Goal: Information Seeking & Learning: Learn about a topic

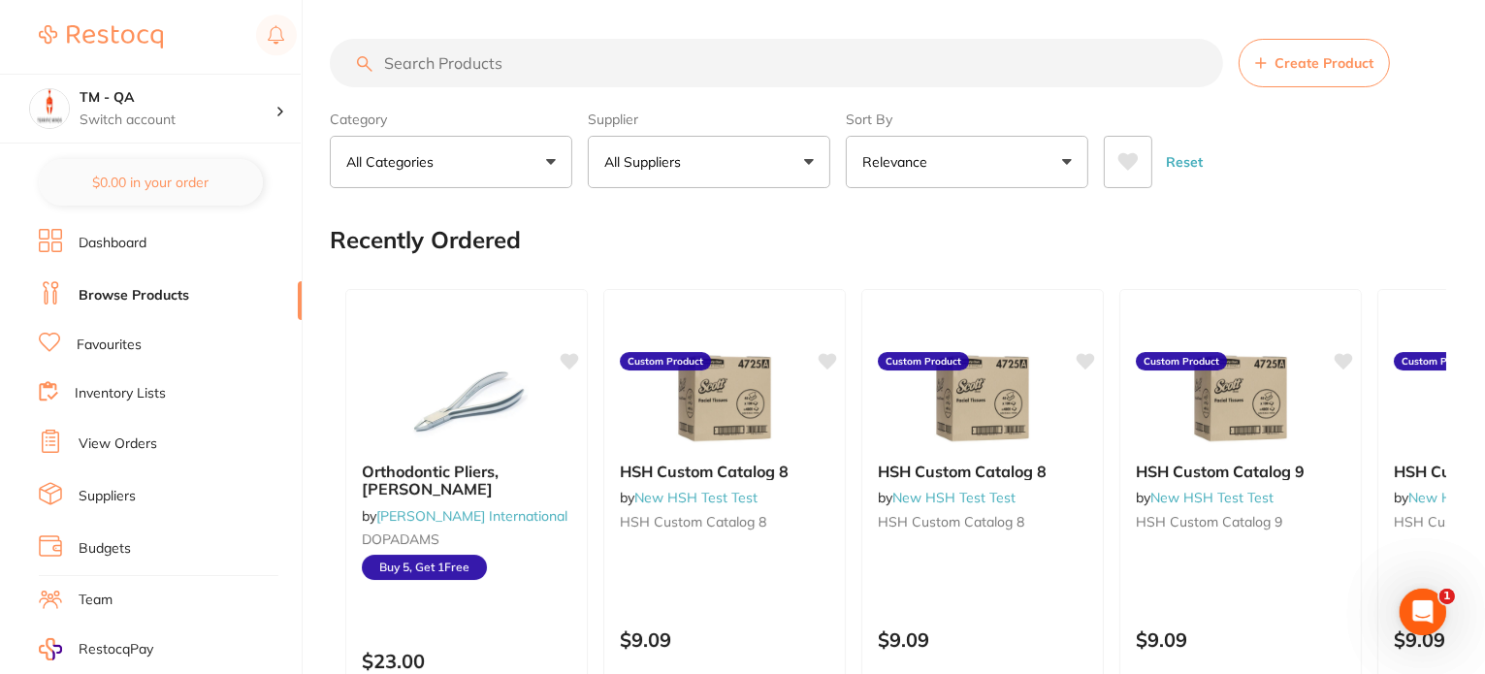
click at [112, 336] on link "Favourites" at bounding box center [109, 345] width 65 height 19
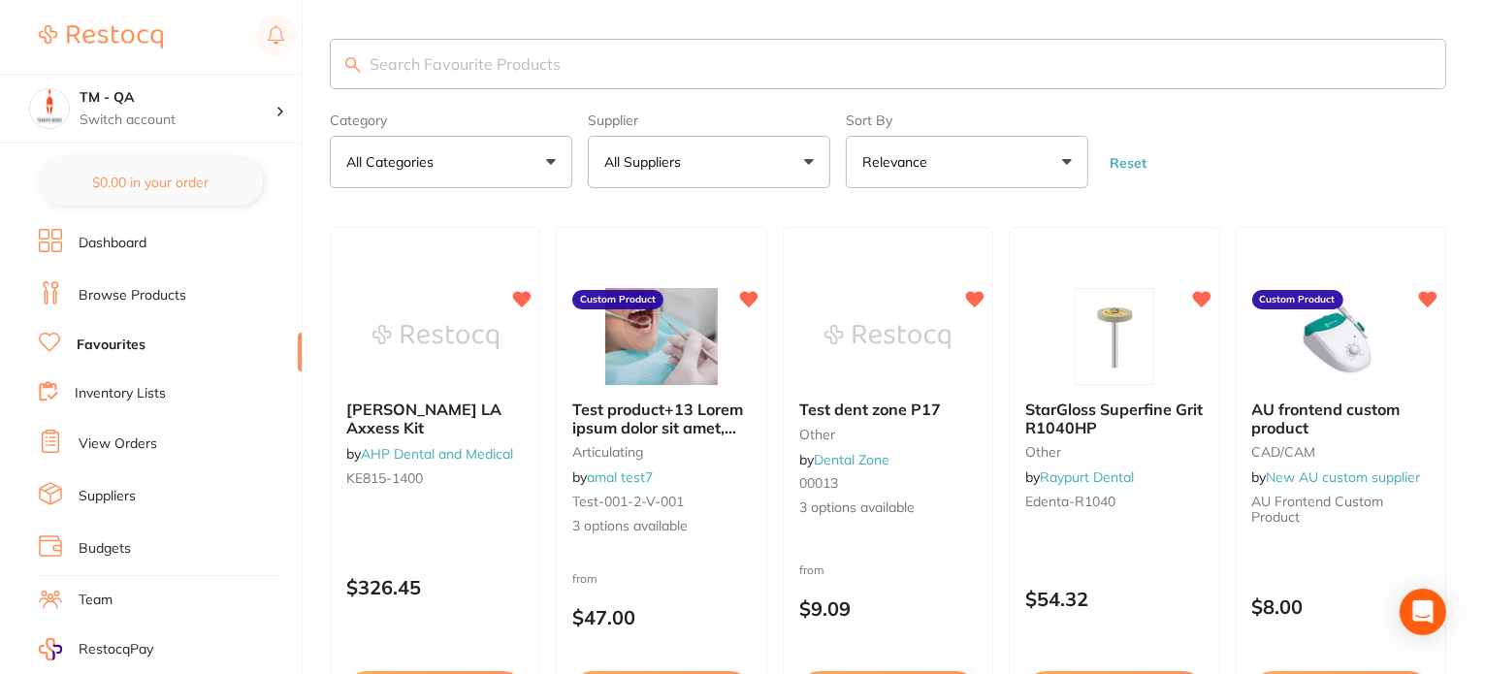
click at [132, 293] on link "Browse Products" at bounding box center [133, 295] width 108 height 19
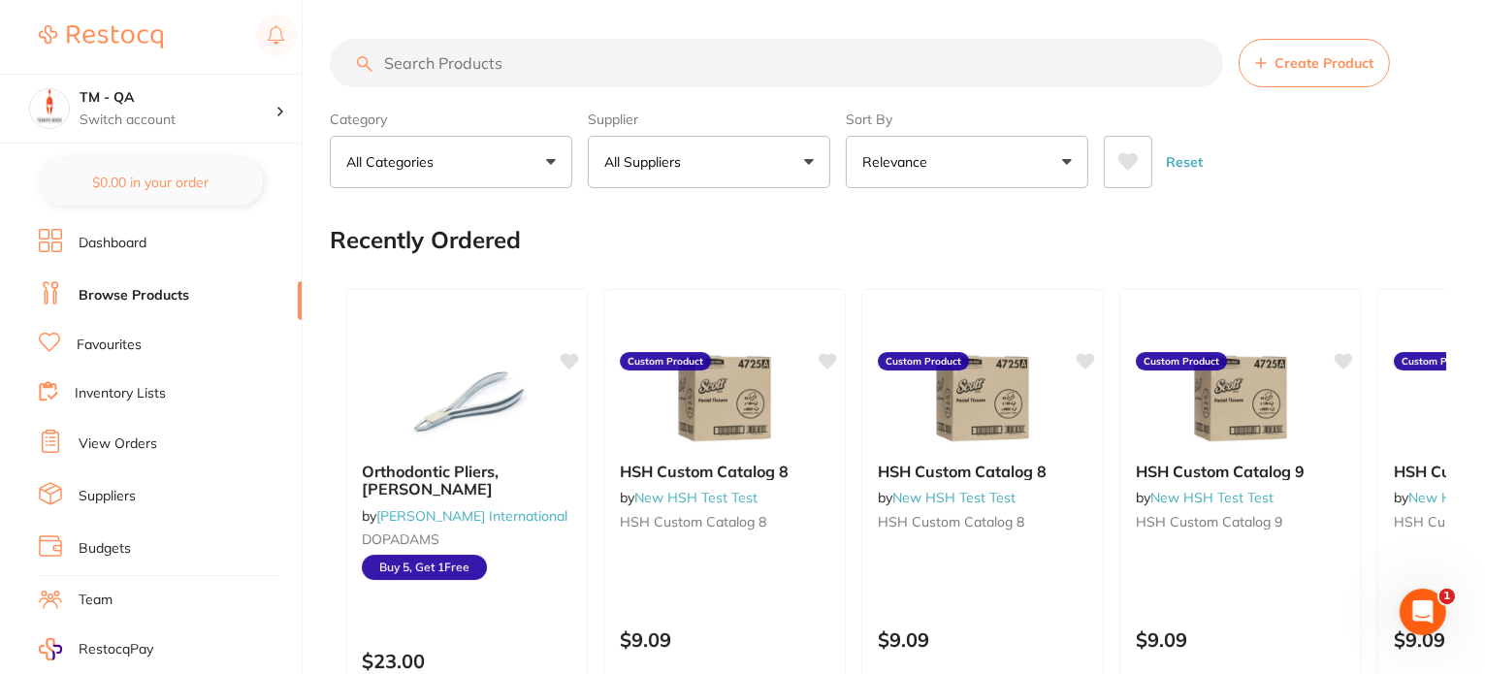
click at [1125, 166] on icon at bounding box center [1128, 161] width 20 height 17
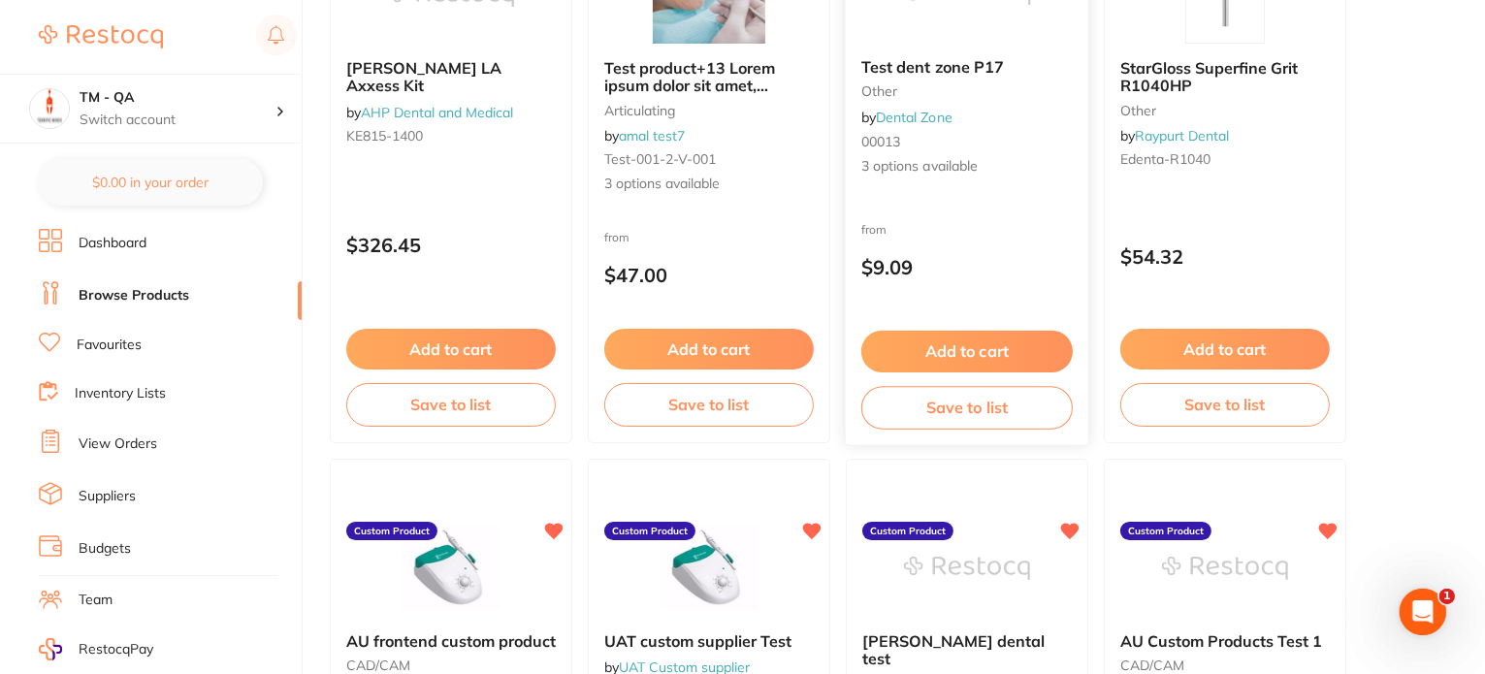
scroll to position [194, 0]
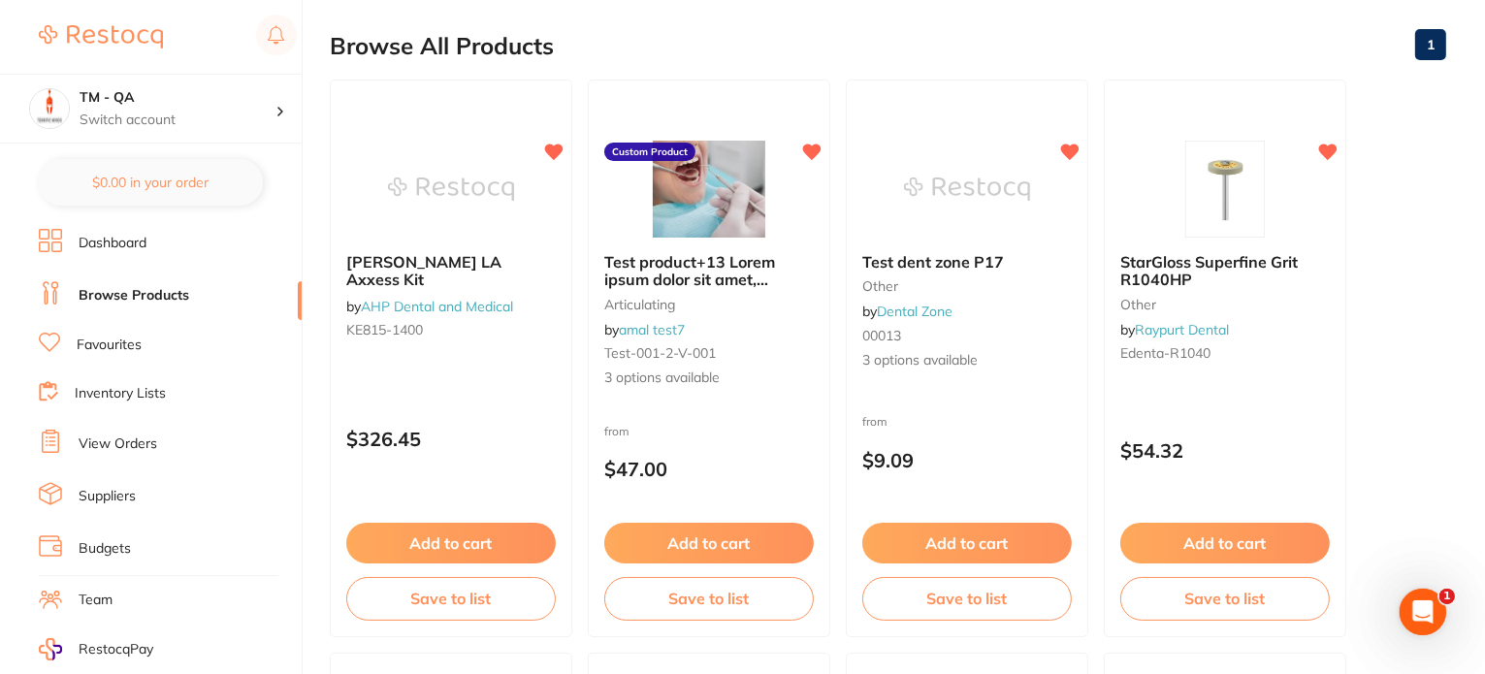
click at [100, 340] on link "Favourites" at bounding box center [109, 345] width 65 height 19
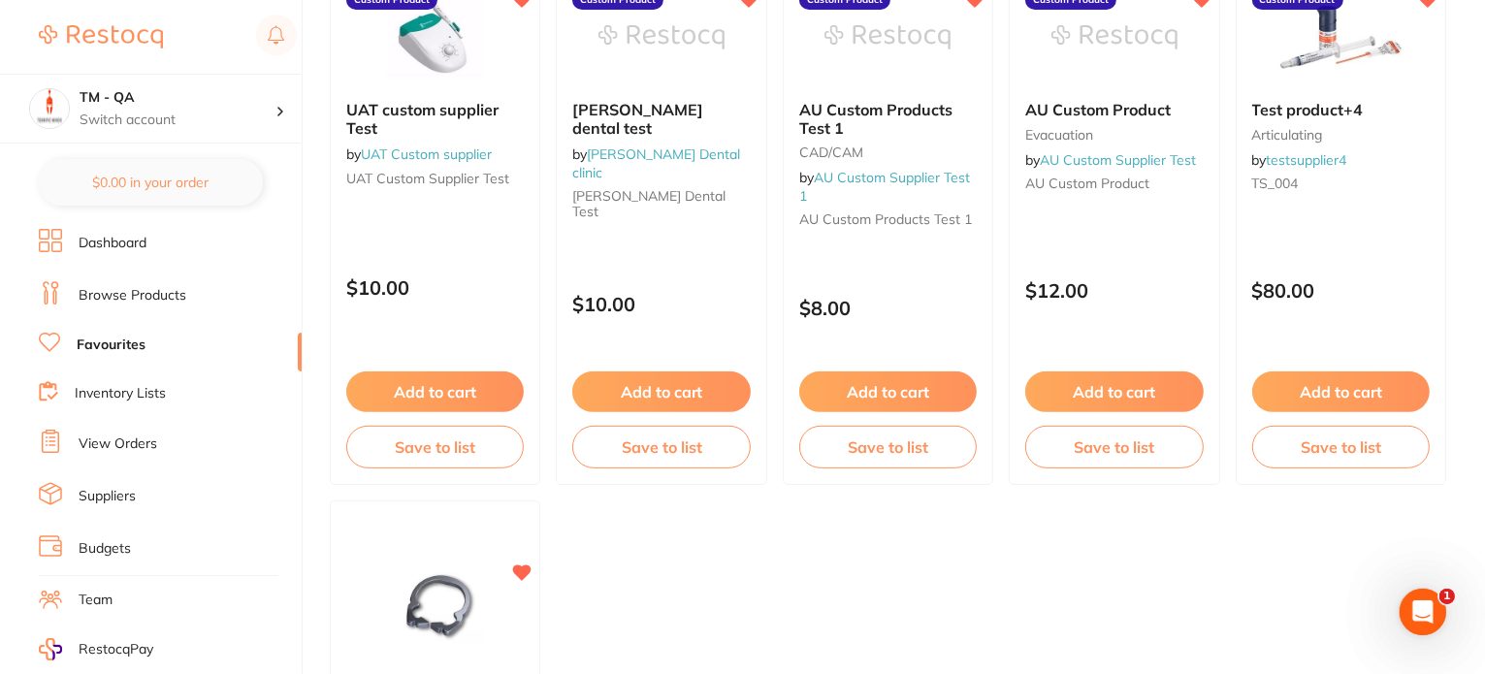
scroll to position [1164, 0]
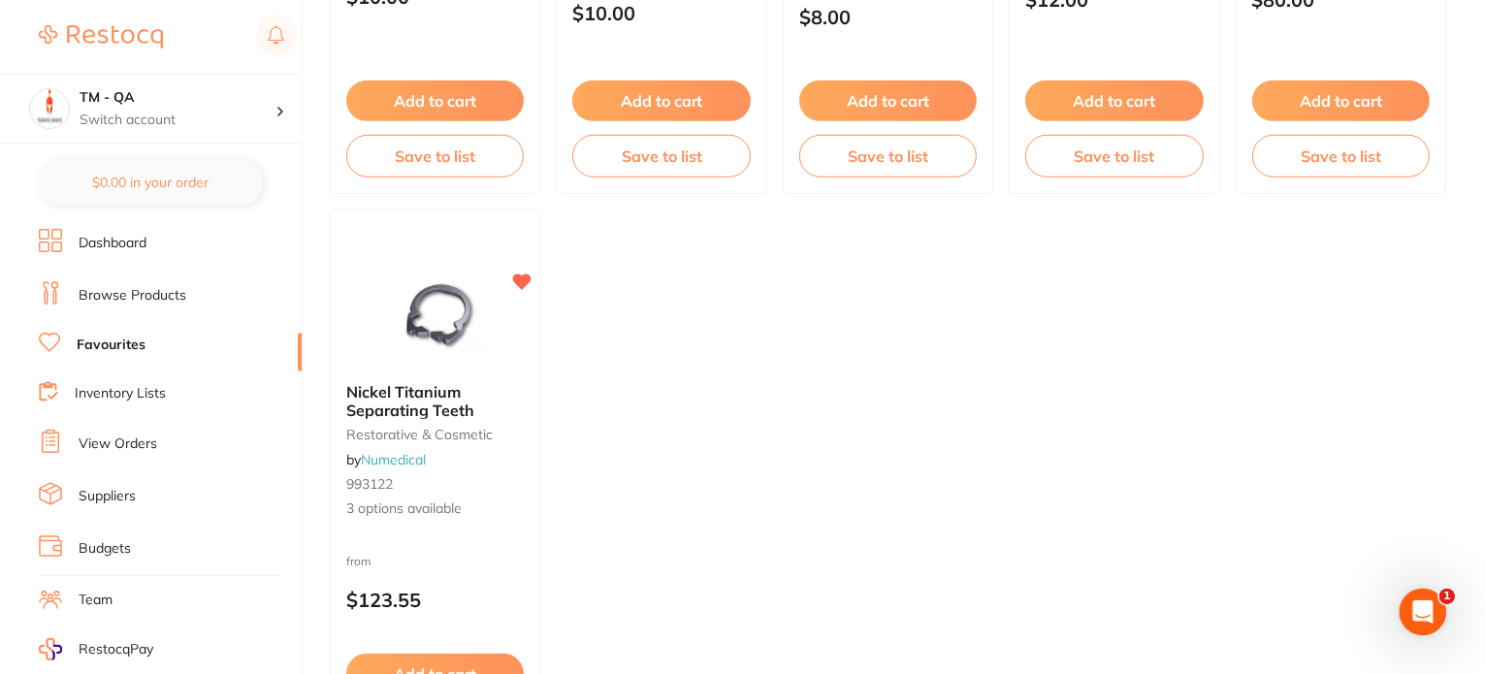
click at [140, 297] on link "Browse Products" at bounding box center [133, 295] width 108 height 19
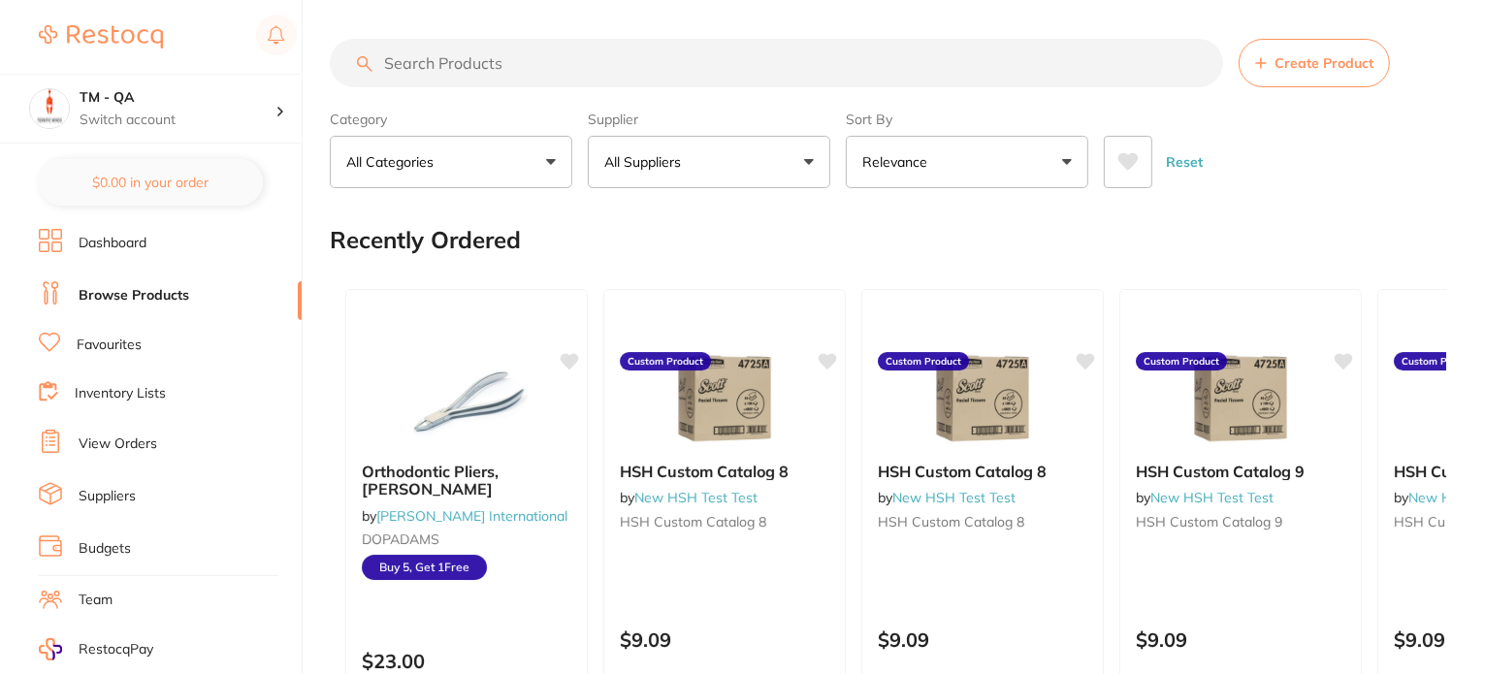
click at [782, 174] on button "All Suppliers" at bounding box center [709, 162] width 242 height 52
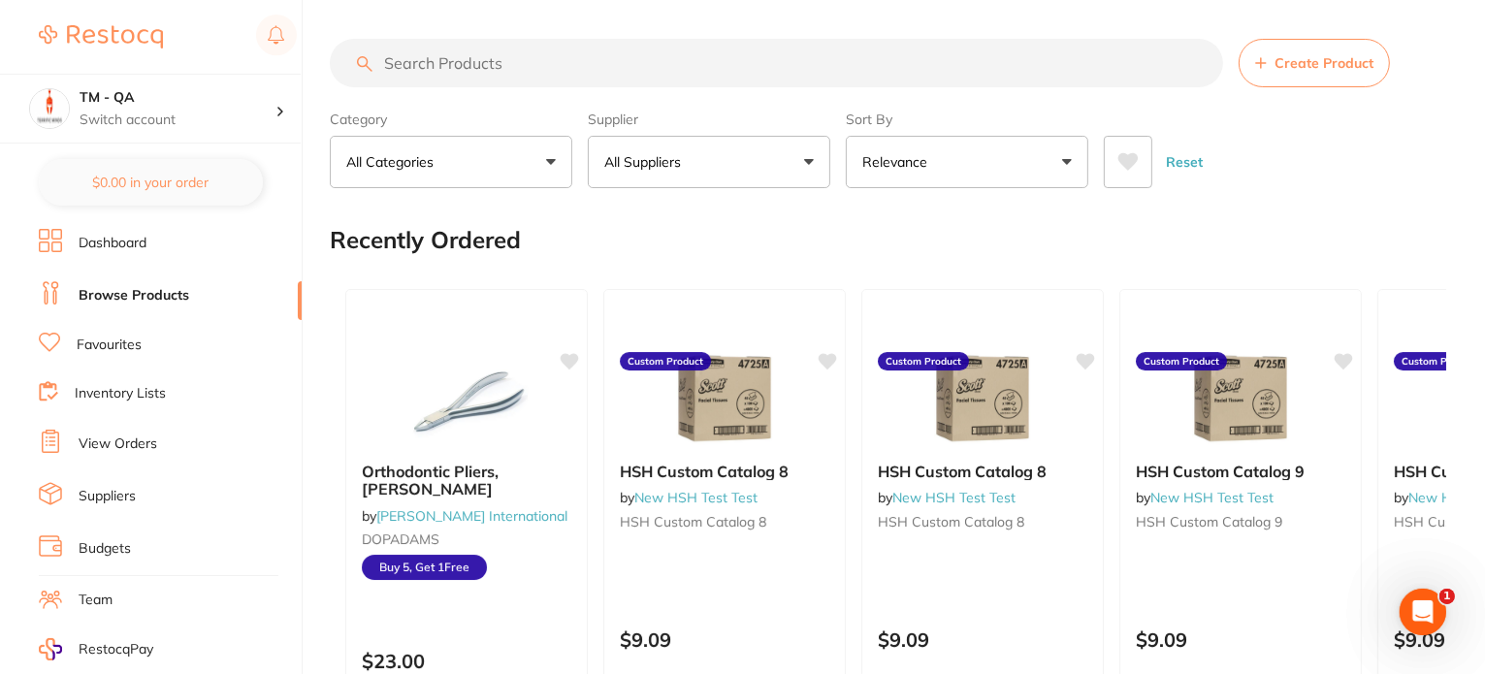
click at [113, 340] on link "Favourites" at bounding box center [109, 345] width 65 height 19
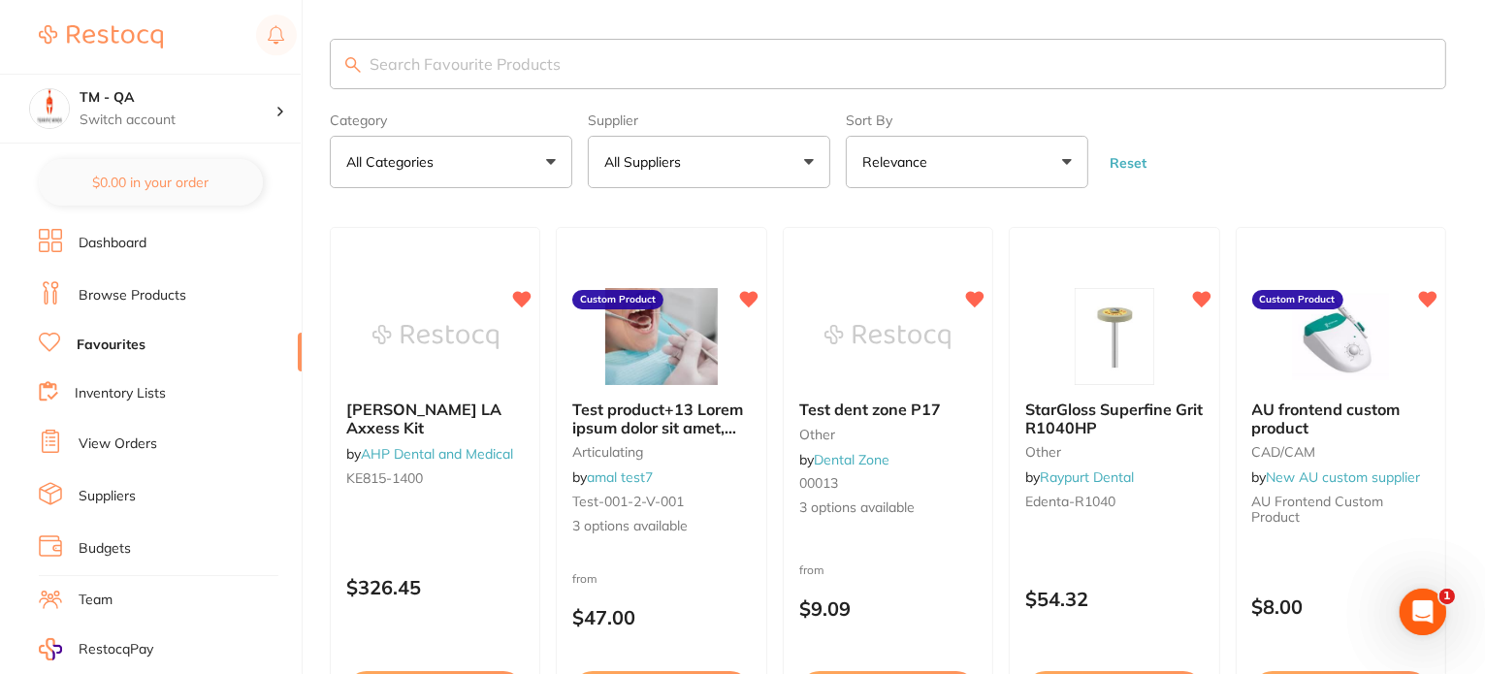
click at [148, 298] on link "Browse Products" at bounding box center [133, 295] width 108 height 19
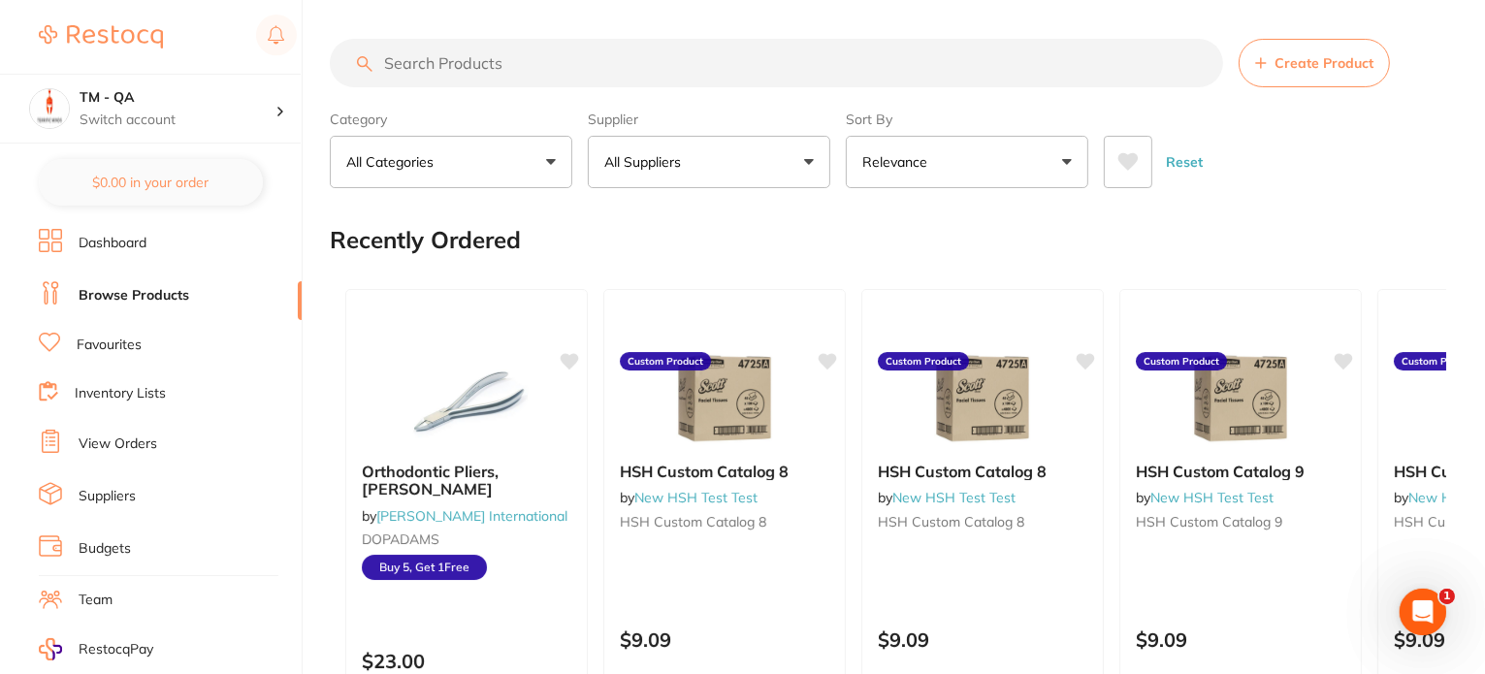
click at [714, 154] on button "All Suppliers" at bounding box center [709, 162] width 242 height 52
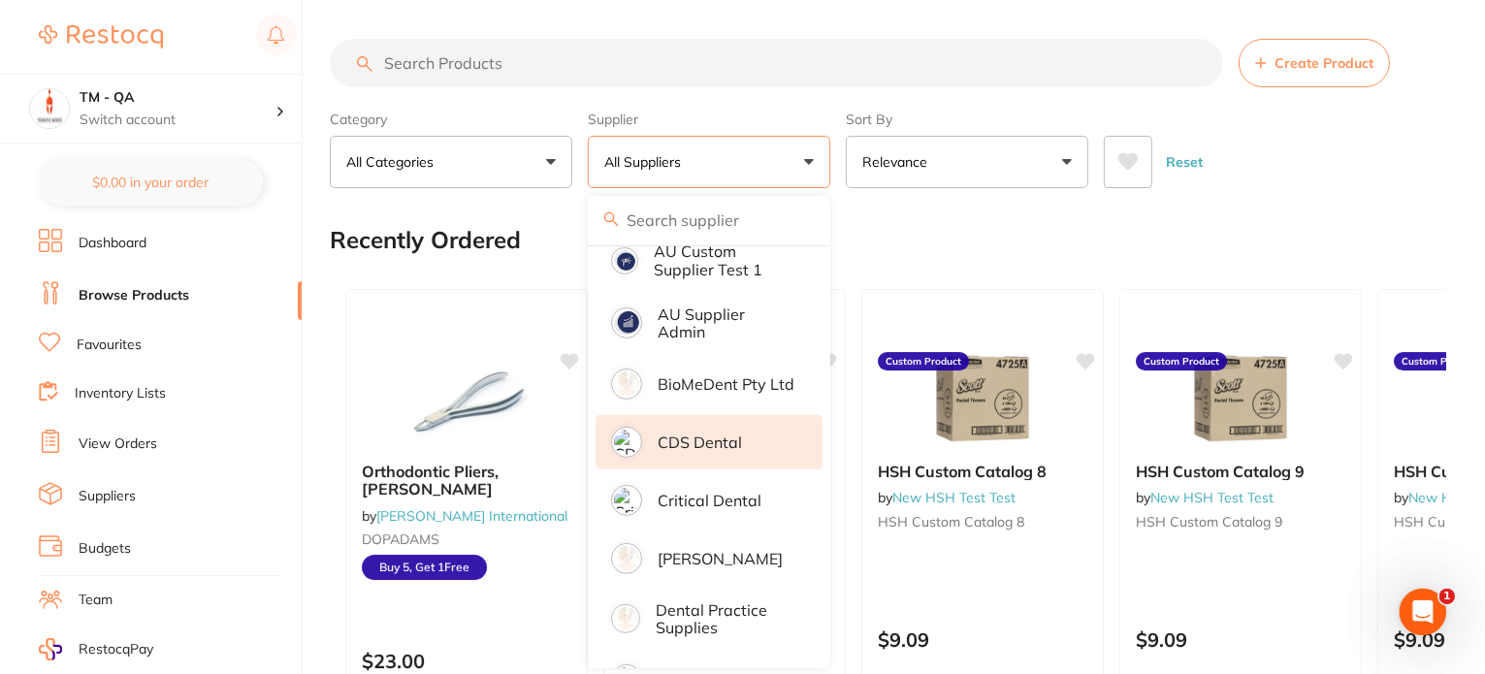
scroll to position [776, 0]
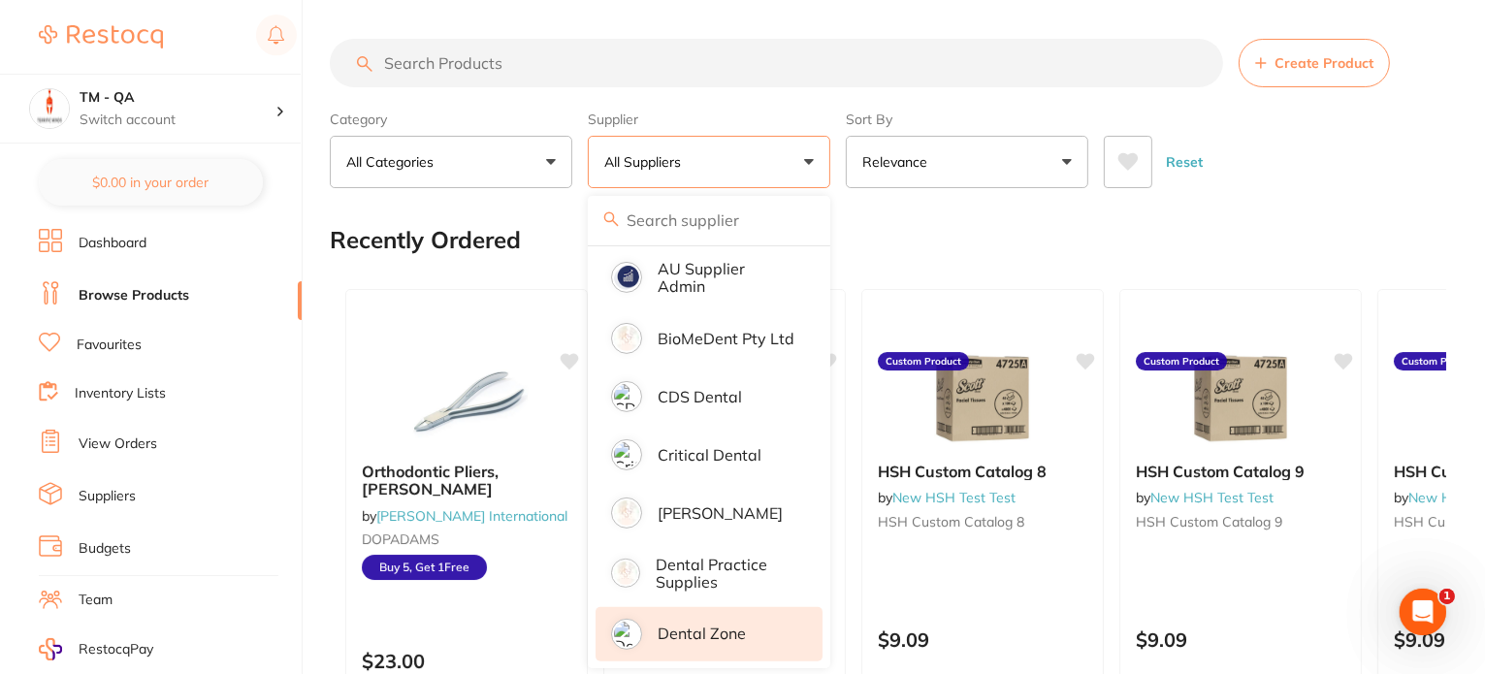
click at [693, 625] on p "Dental Zone" at bounding box center [702, 633] width 88 height 17
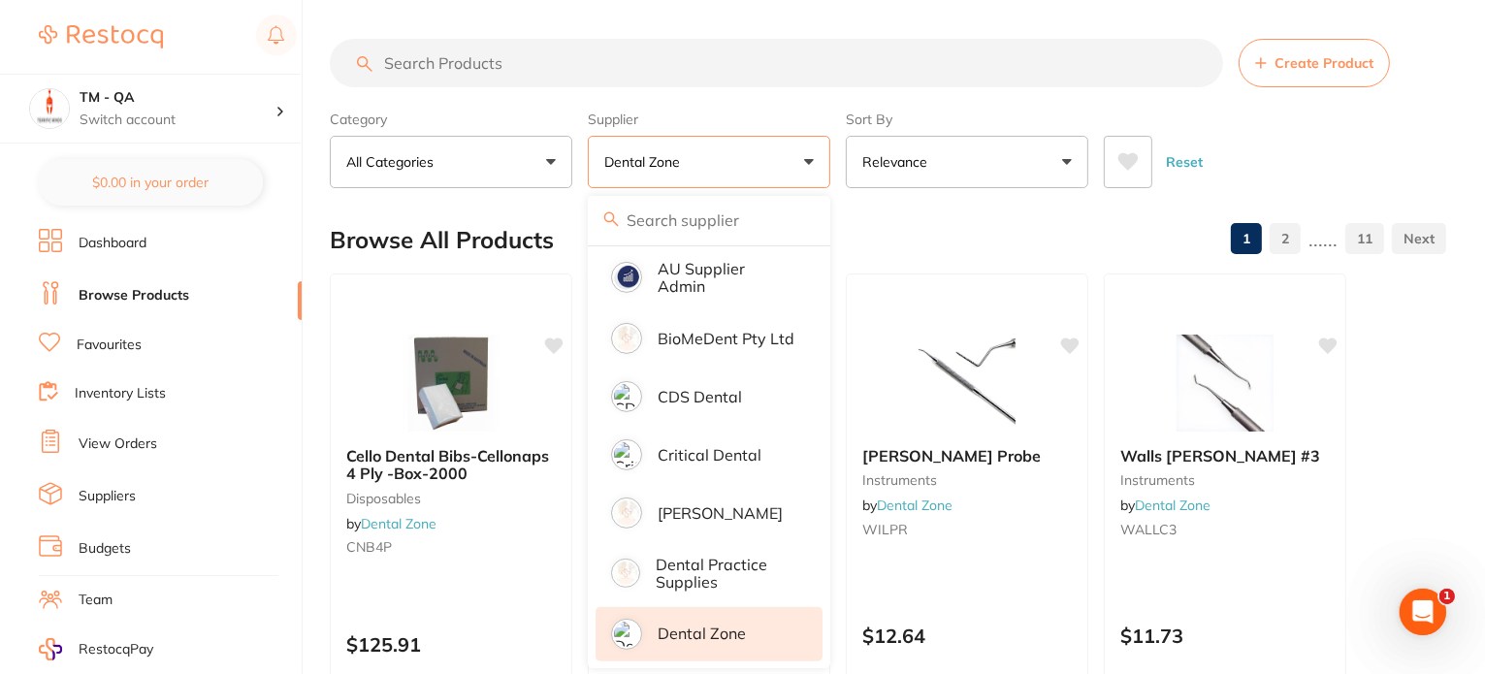
click at [838, 160] on div "Category All Categories All Categories 3D Printing articulating Burs Disposable…" at bounding box center [888, 145] width 1116 height 85
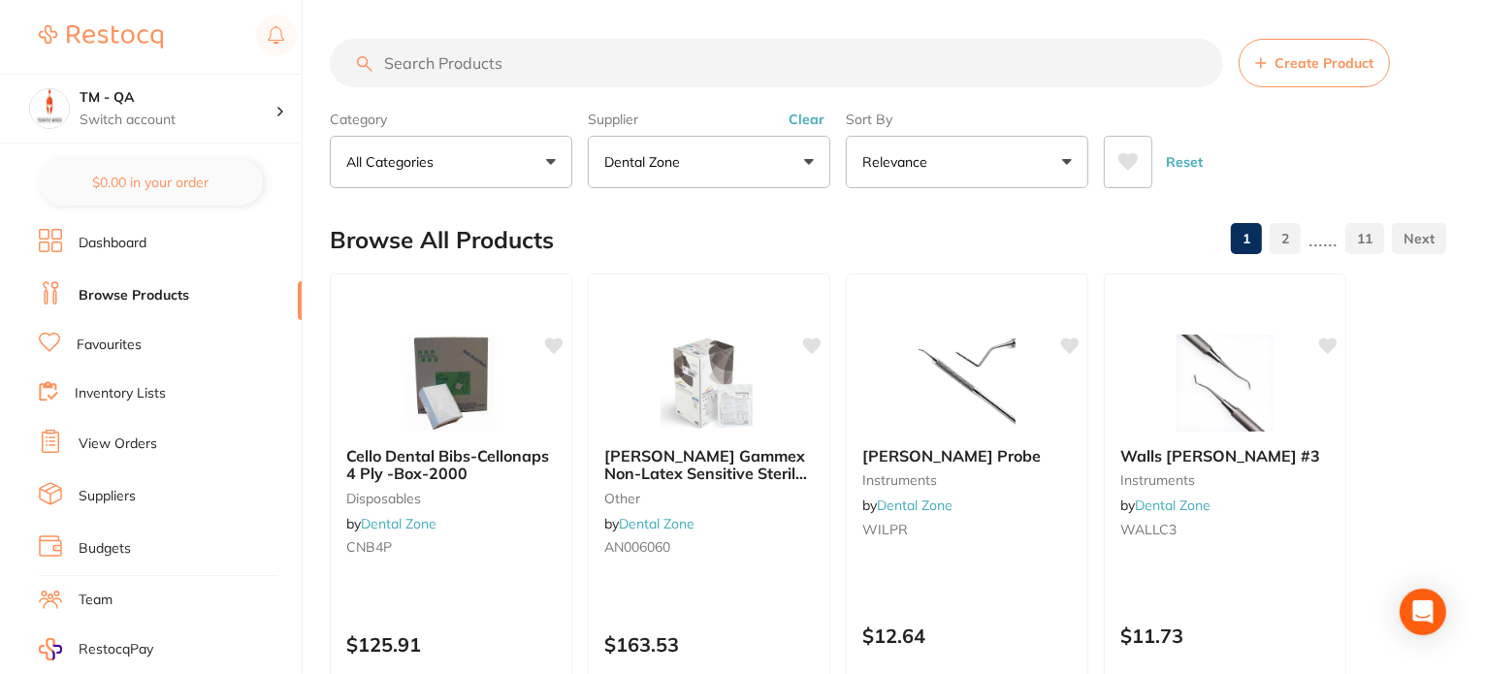
click at [1121, 162] on icon at bounding box center [1128, 161] width 20 height 17
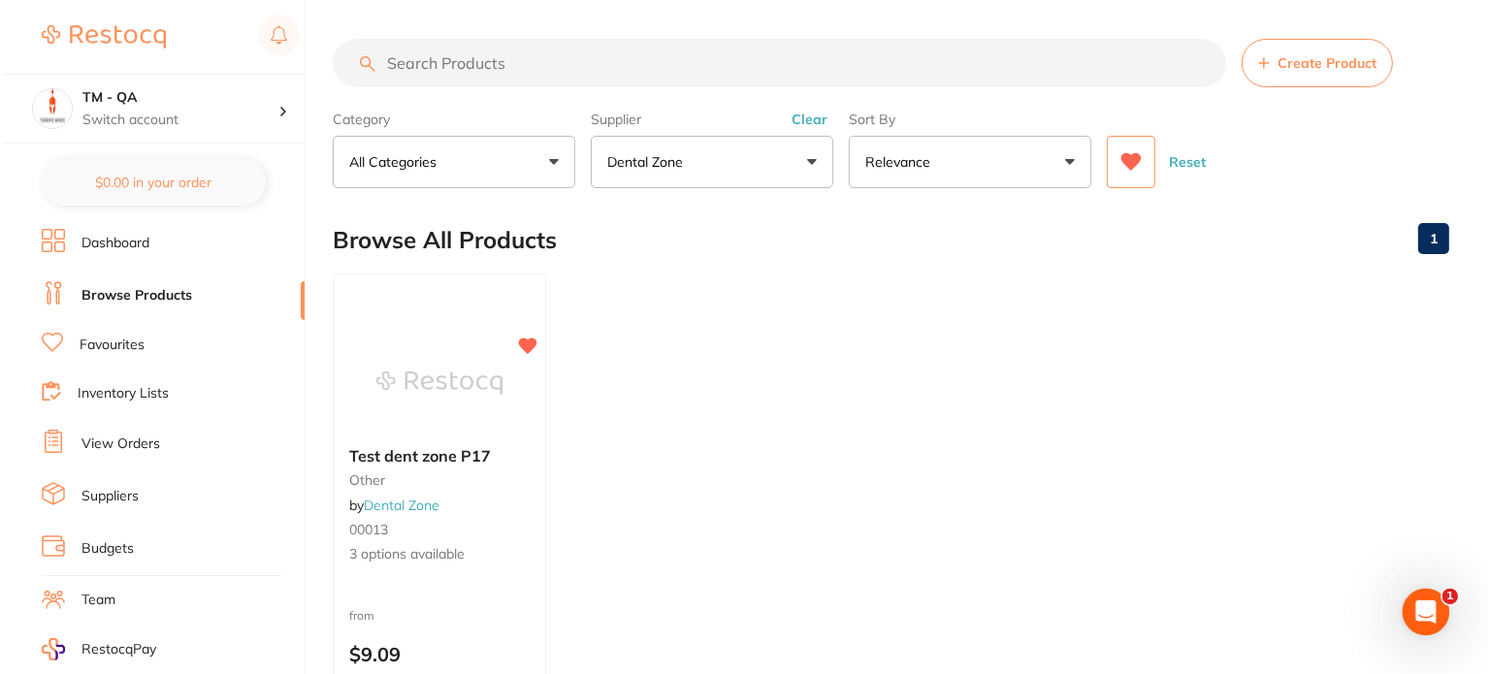
scroll to position [0, 0]
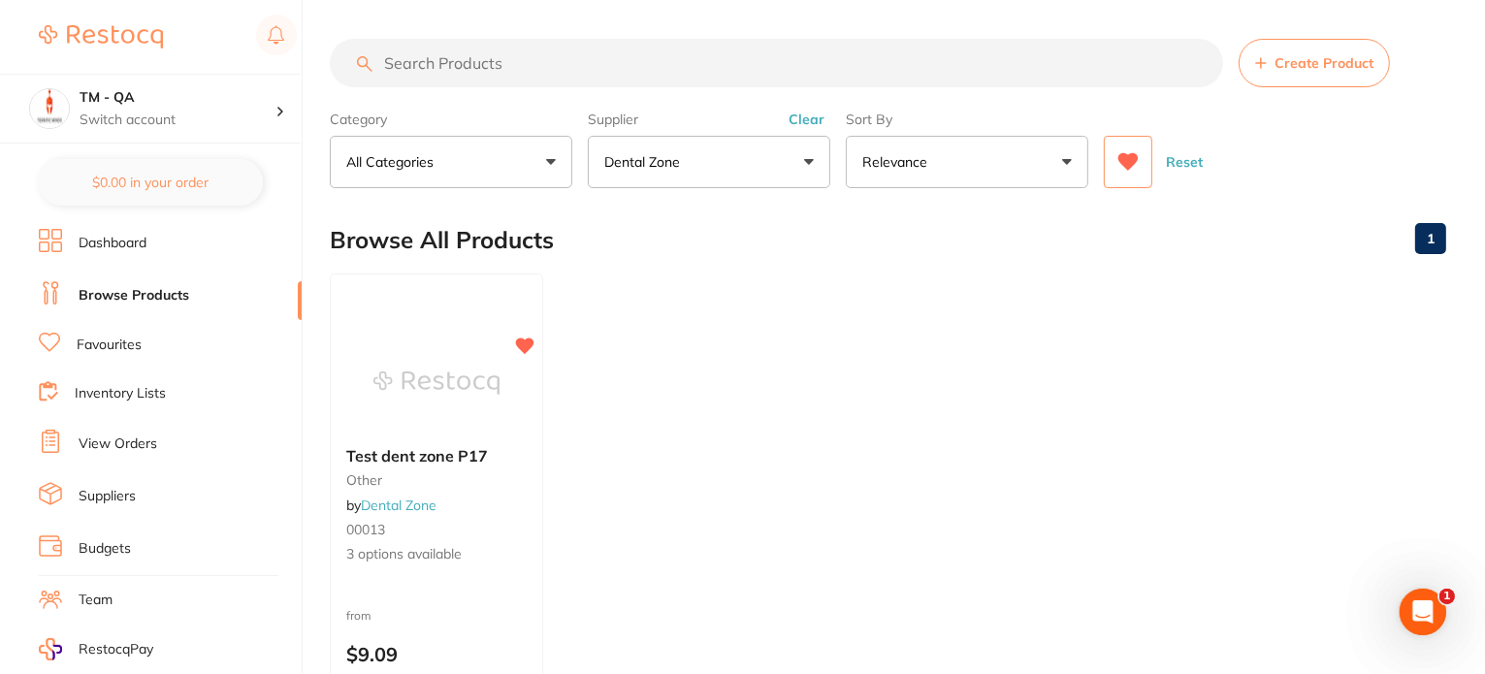
click at [776, 170] on button "Dental Zone" at bounding box center [709, 162] width 242 height 52
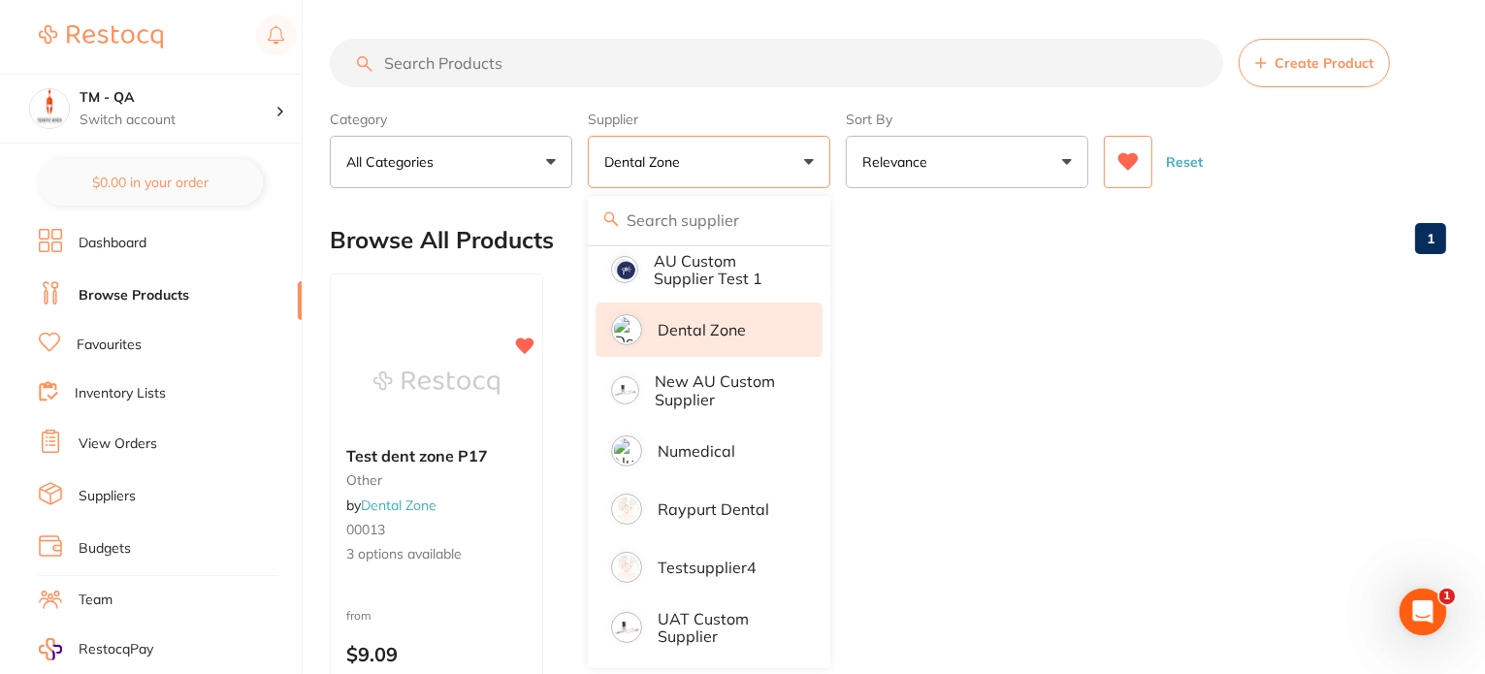
click at [756, 328] on li "Dental Zone" at bounding box center [708, 330] width 227 height 54
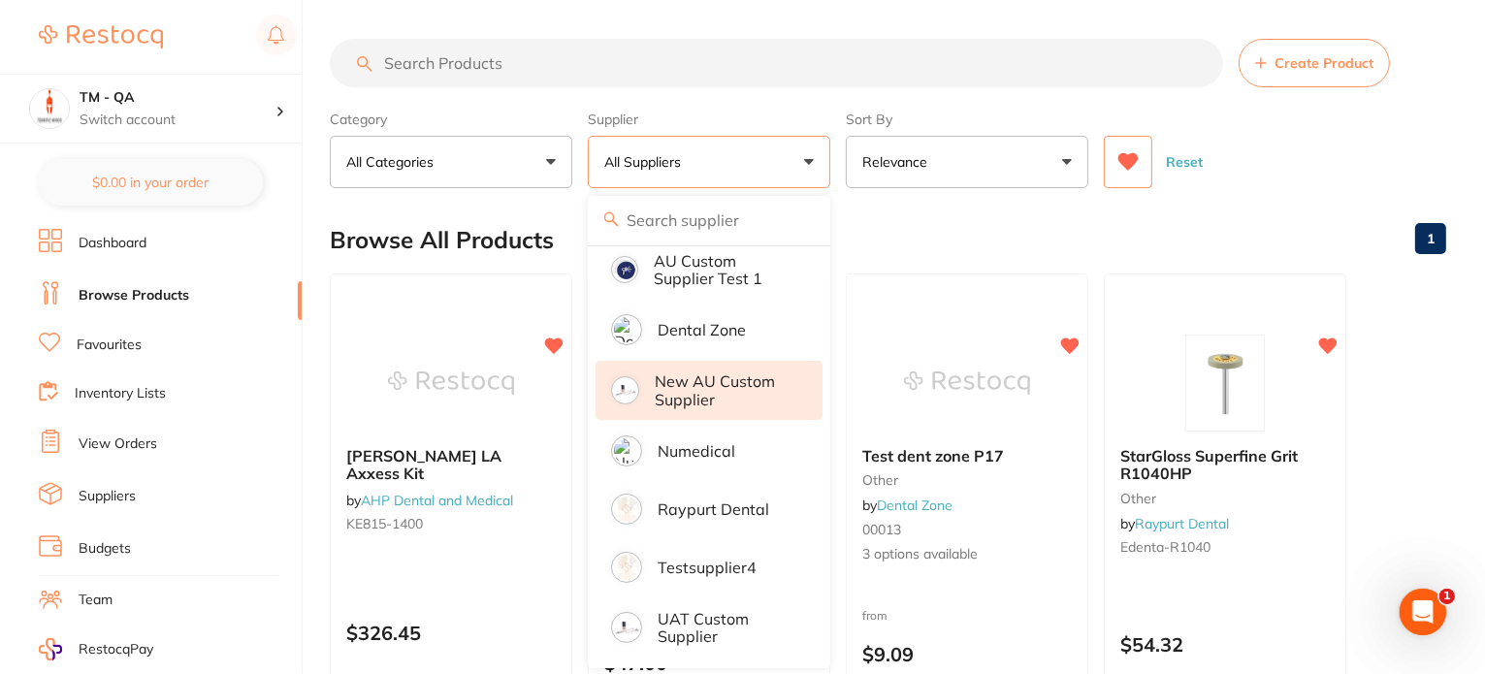
click at [756, 378] on p "New AU custom supplier" at bounding box center [725, 390] width 141 height 36
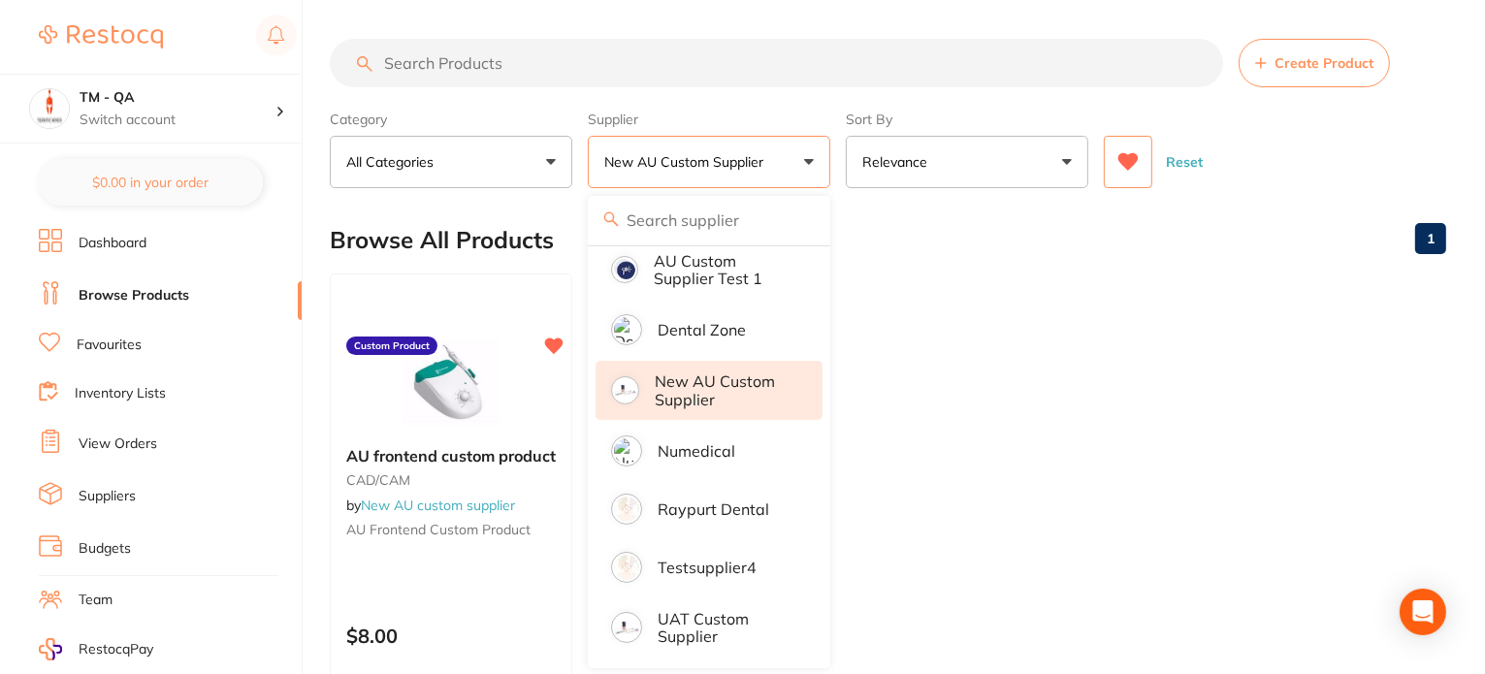
click at [755, 376] on p "New AU custom supplier" at bounding box center [725, 390] width 141 height 36
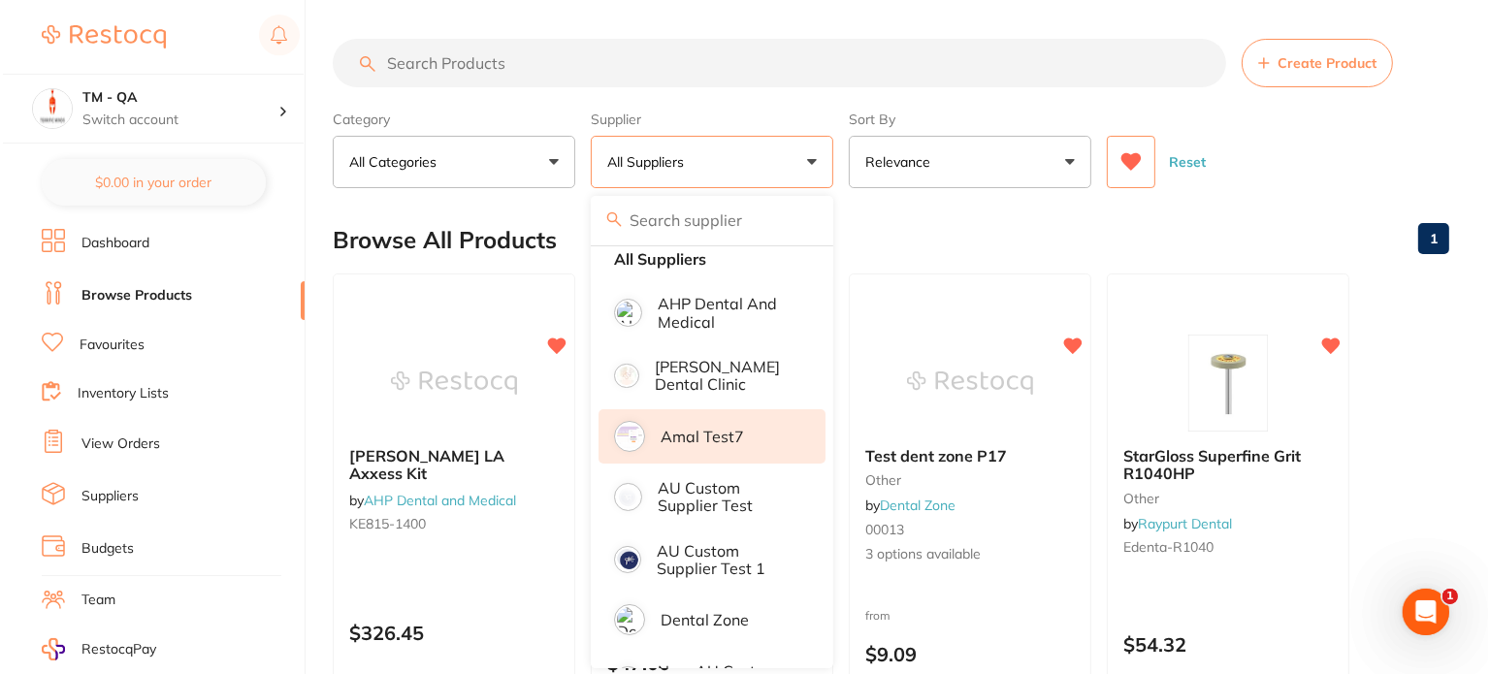
scroll to position [116, 0]
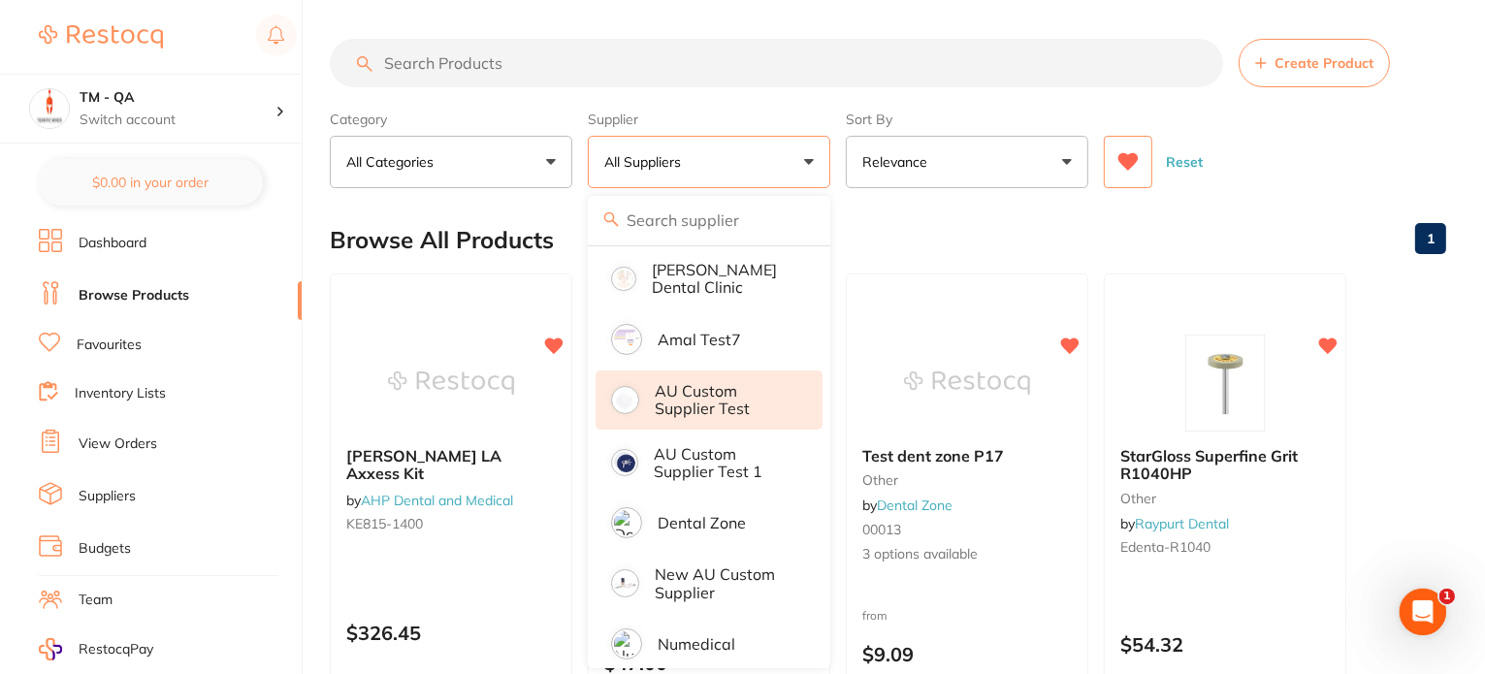
click at [755, 382] on p "AU Custom Supplier Test" at bounding box center [725, 400] width 141 height 36
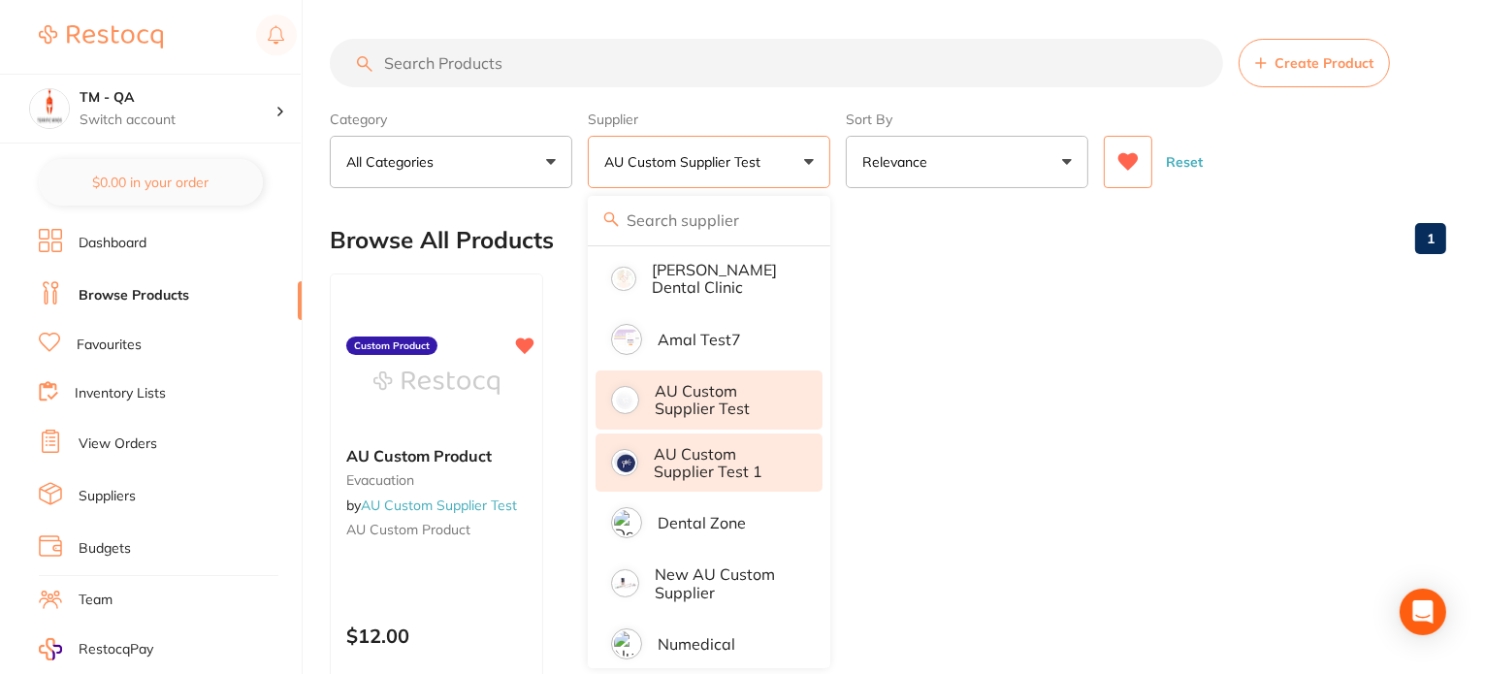
click at [750, 470] on p "AU Custom Supplier Test 1" at bounding box center [725, 463] width 142 height 36
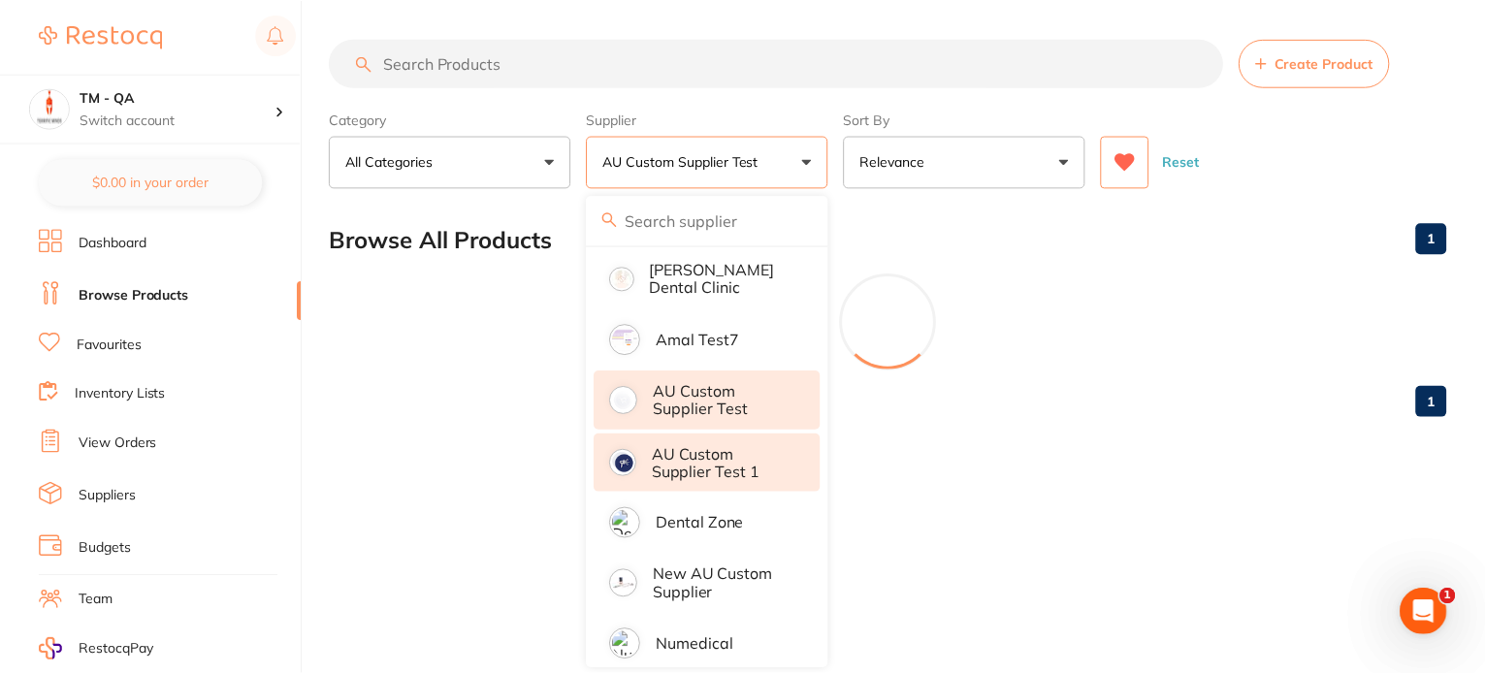
scroll to position [0, 0]
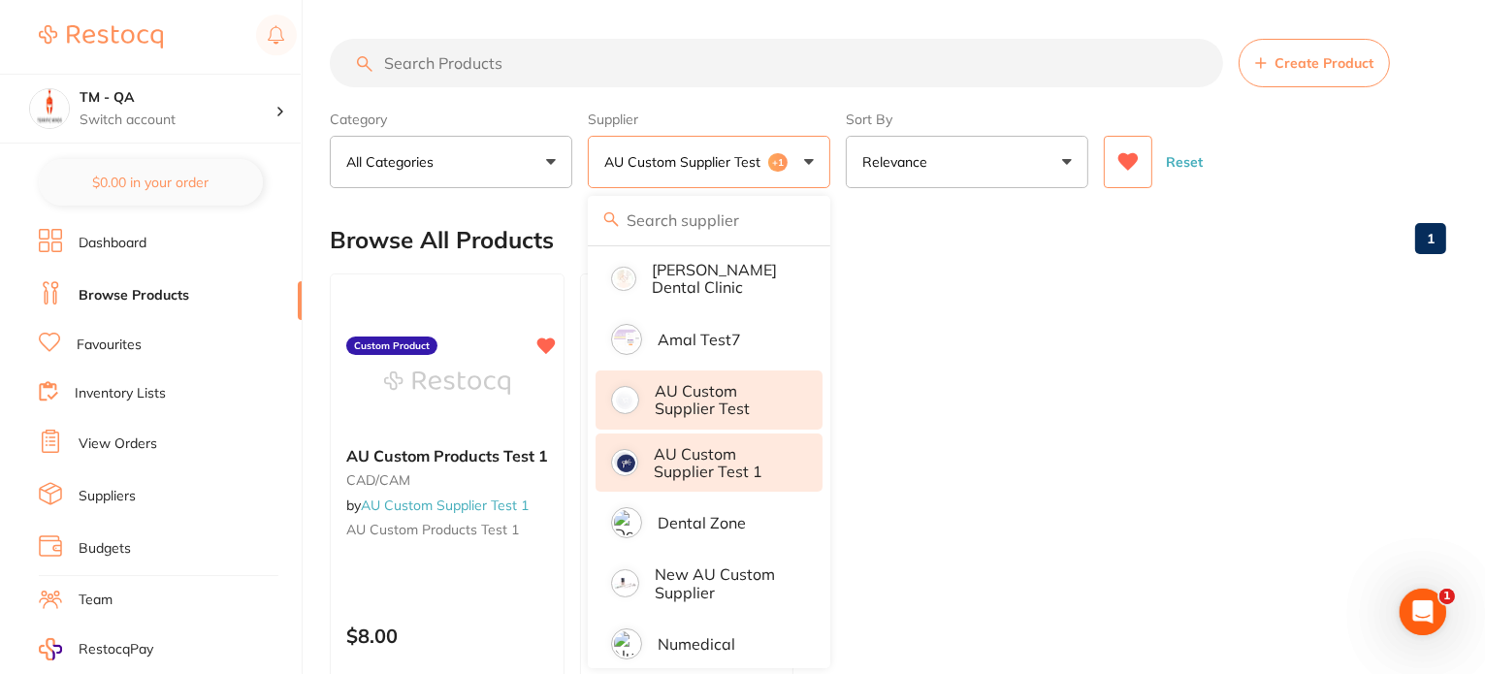
click at [1191, 313] on ul "AU Custom Products Test 1 CAD/CAM by AU Custom Supplier Test 1 AU Custom Produc…" at bounding box center [888, 553] width 1116 height 558
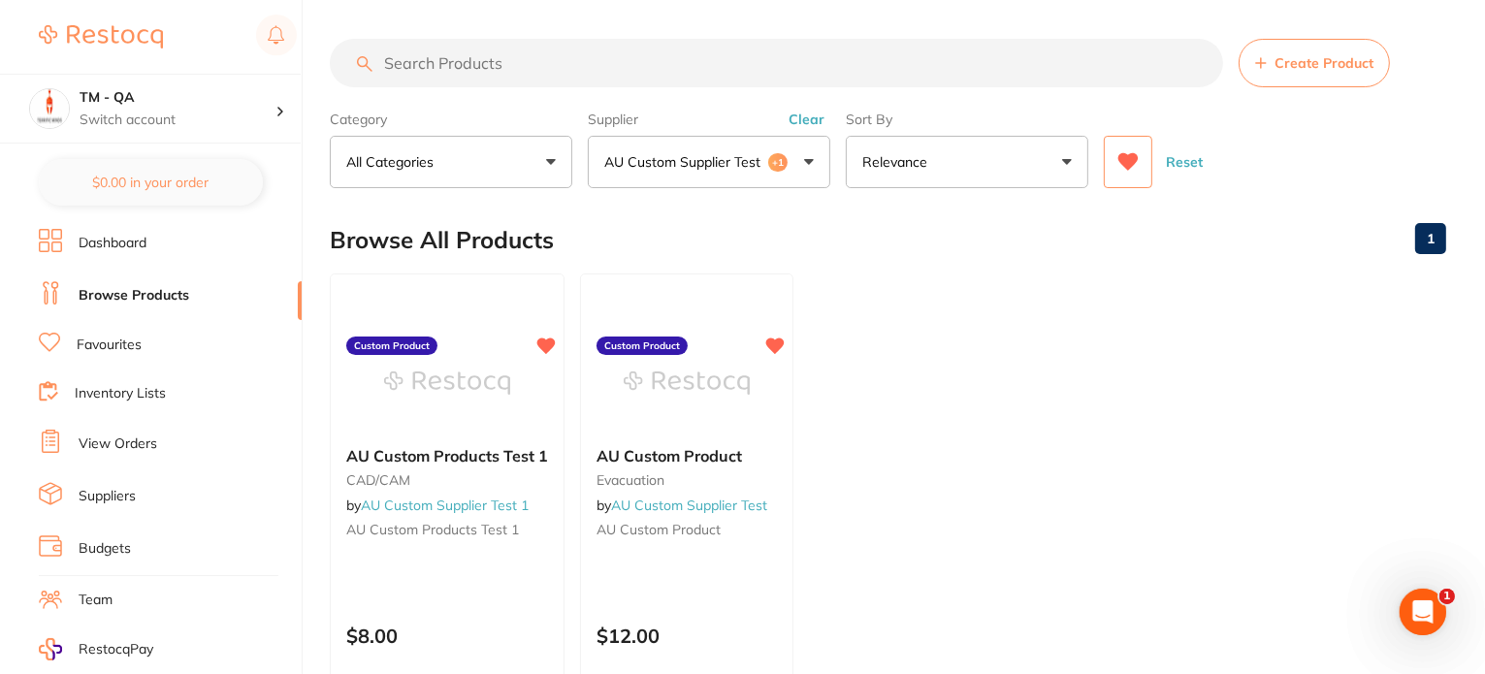
click at [733, 157] on p "AU Custom Supplier Test" at bounding box center [686, 161] width 164 height 19
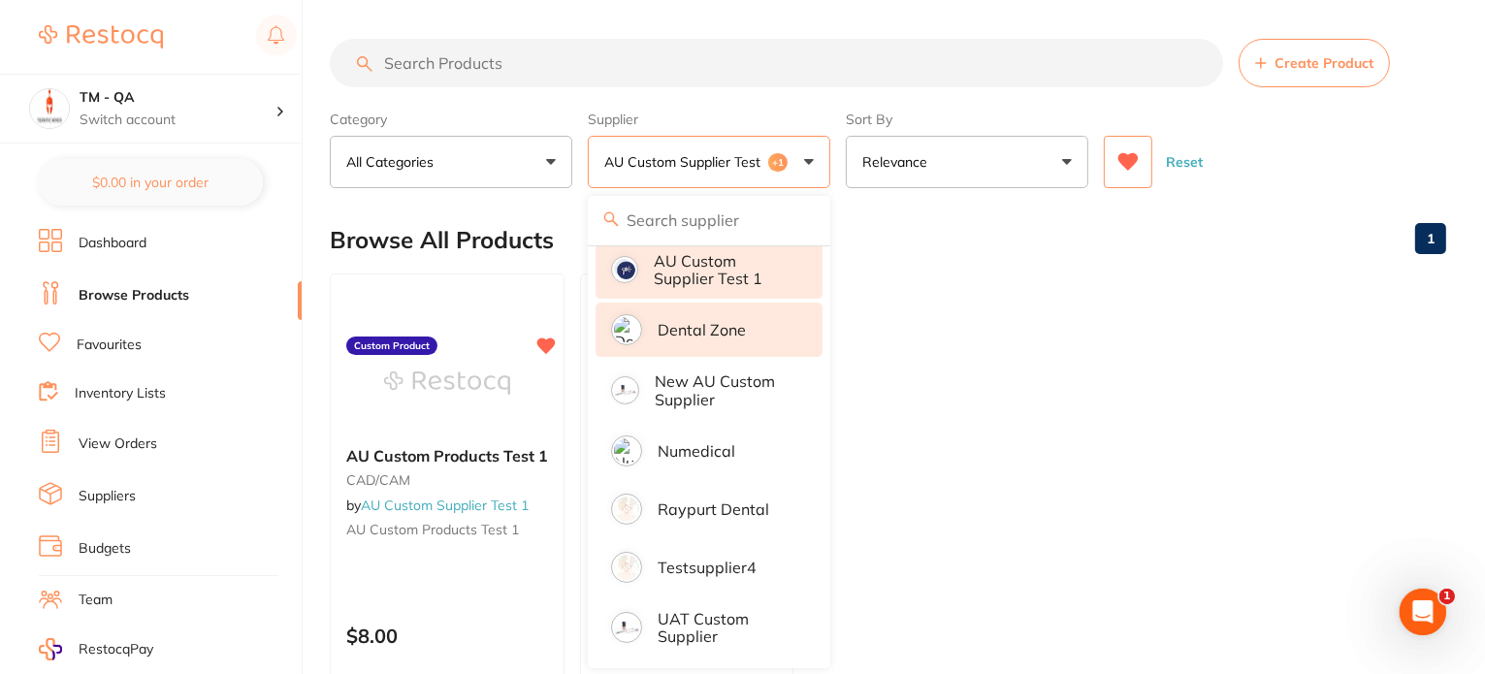
click at [743, 334] on li "Dental Zone" at bounding box center [708, 330] width 227 height 54
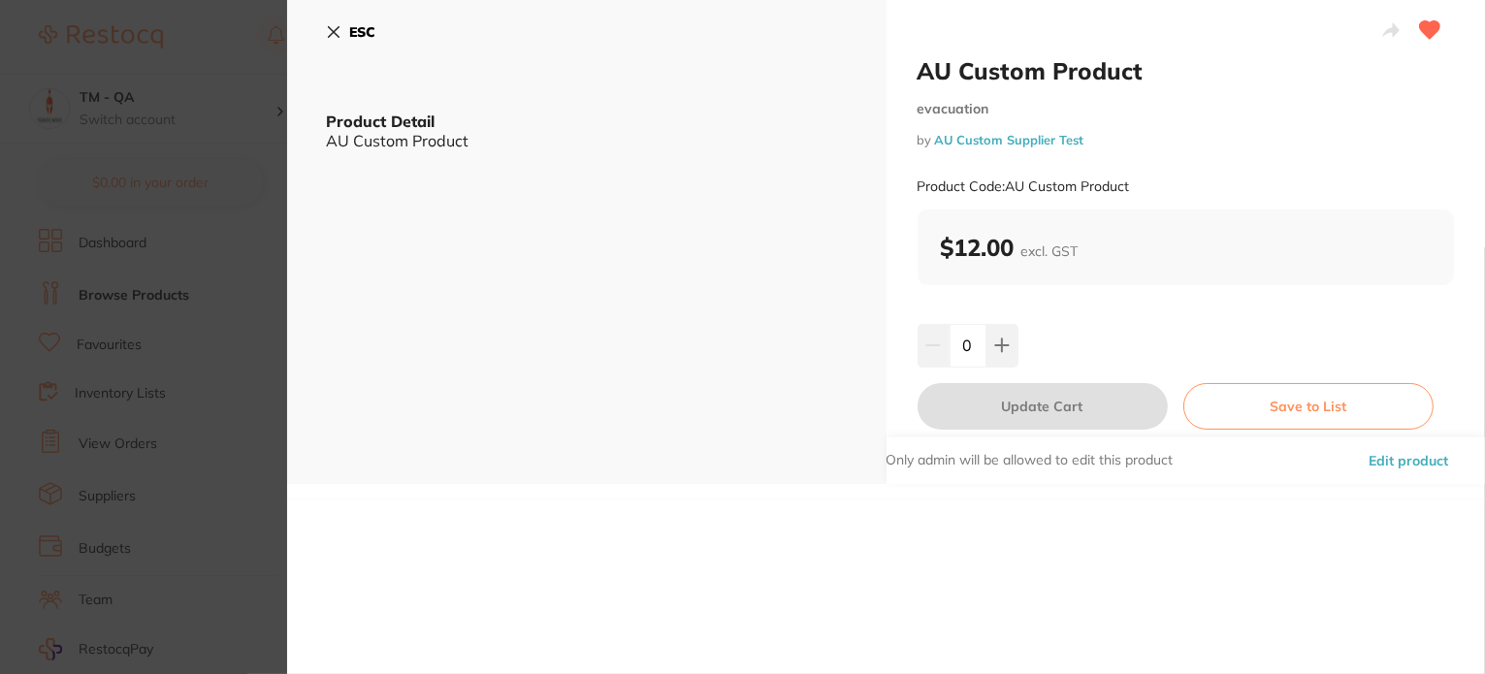
click at [136, 145] on section "AU Custom Product evacuation by AU Custom Supplier Test Product Code: AU Custom…" at bounding box center [742, 337] width 1485 height 674
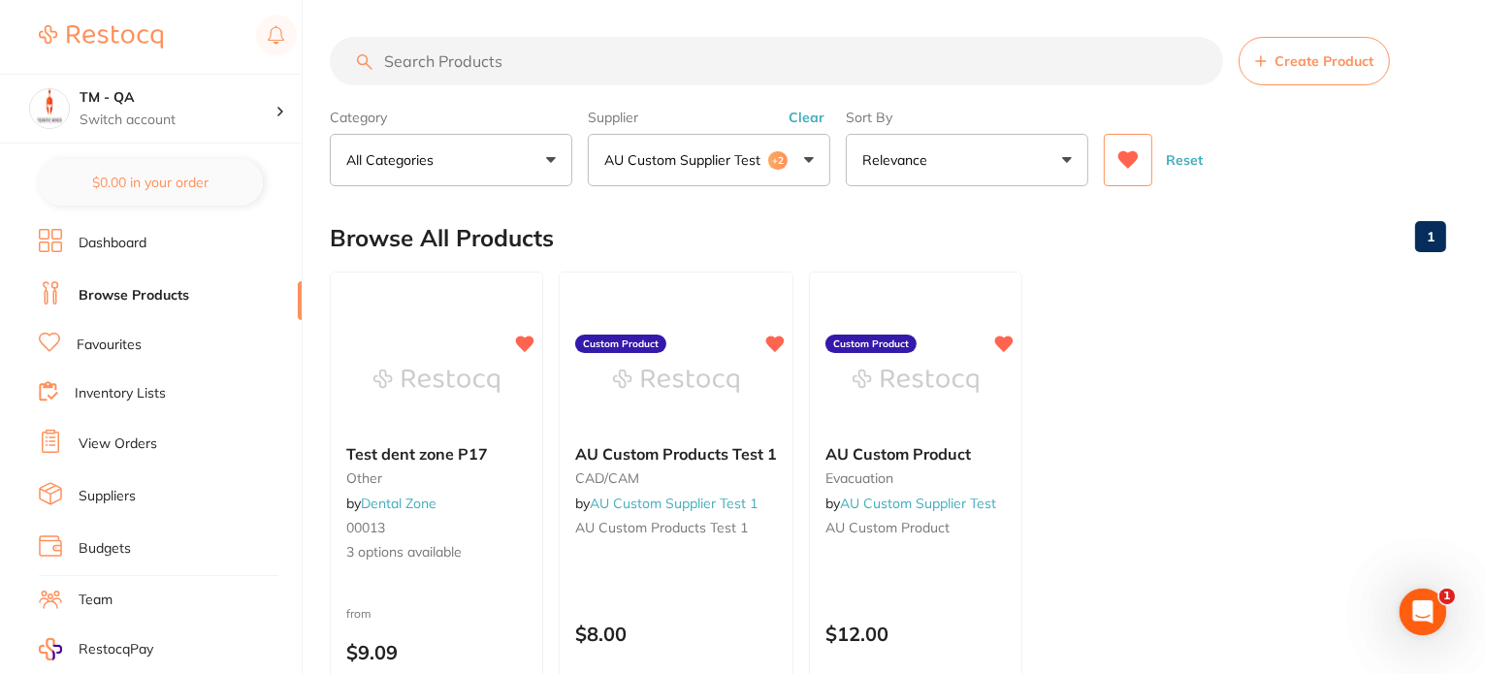
click at [1189, 158] on button "Reset" at bounding box center [1184, 160] width 48 height 52
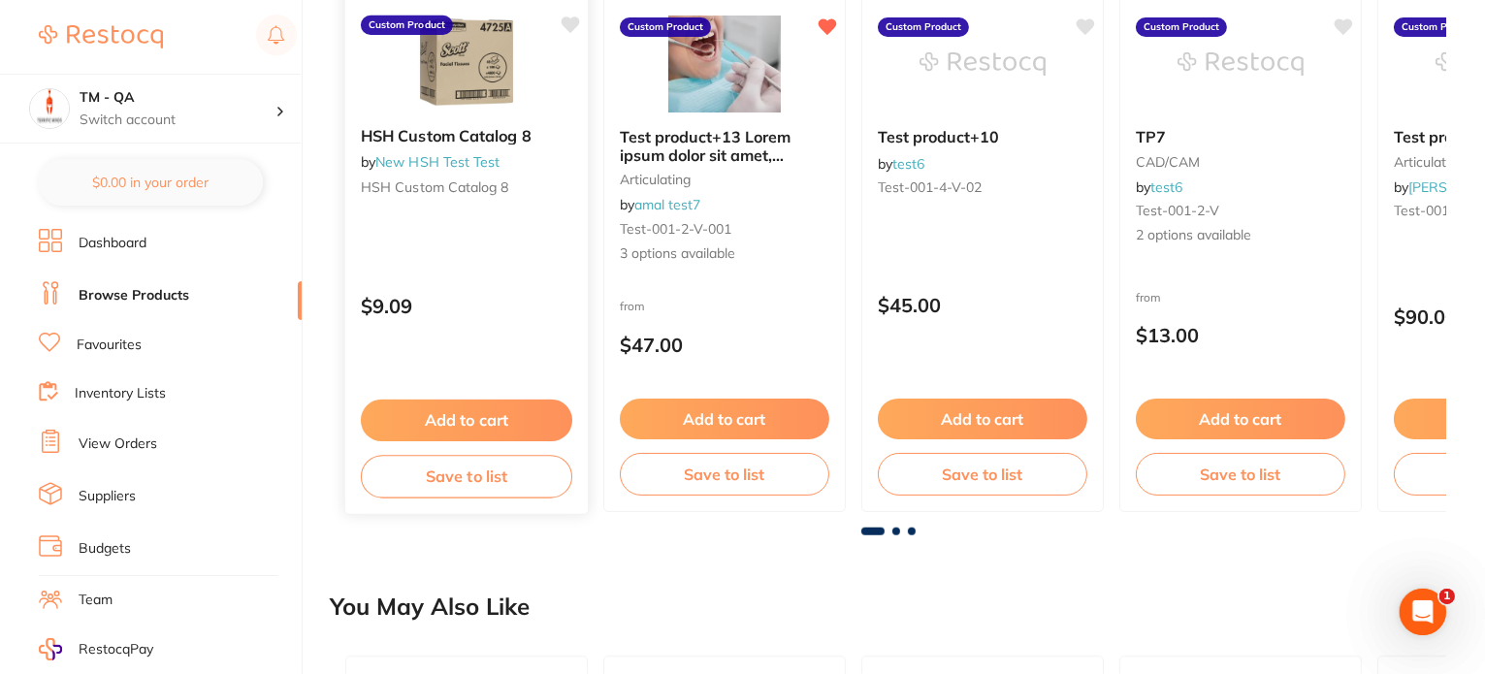
click at [525, 313] on p "$9.09" at bounding box center [466, 306] width 211 height 22
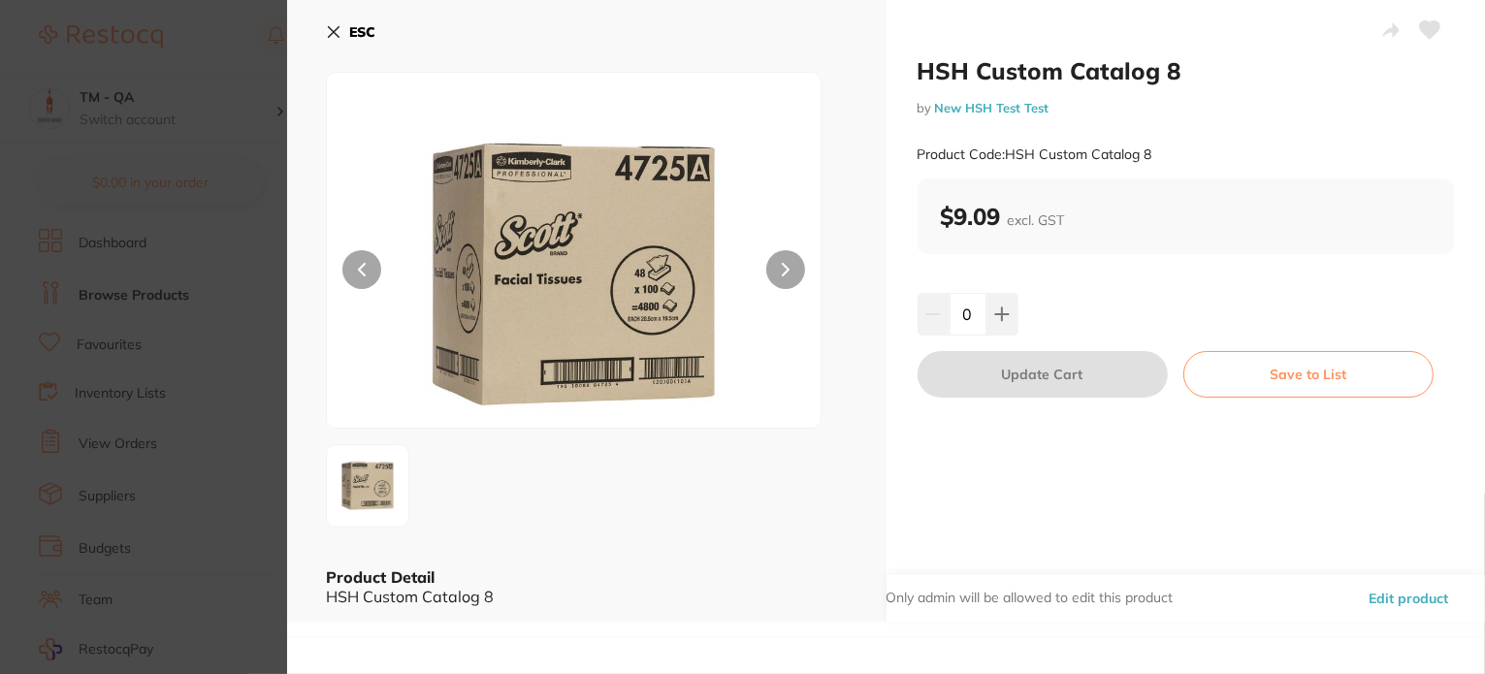
click at [255, 338] on section "HSH Custom Catalog 8 by New HSH Test Test Product Code: HSH Custom Catalog 8 ES…" at bounding box center [742, 337] width 1485 height 674
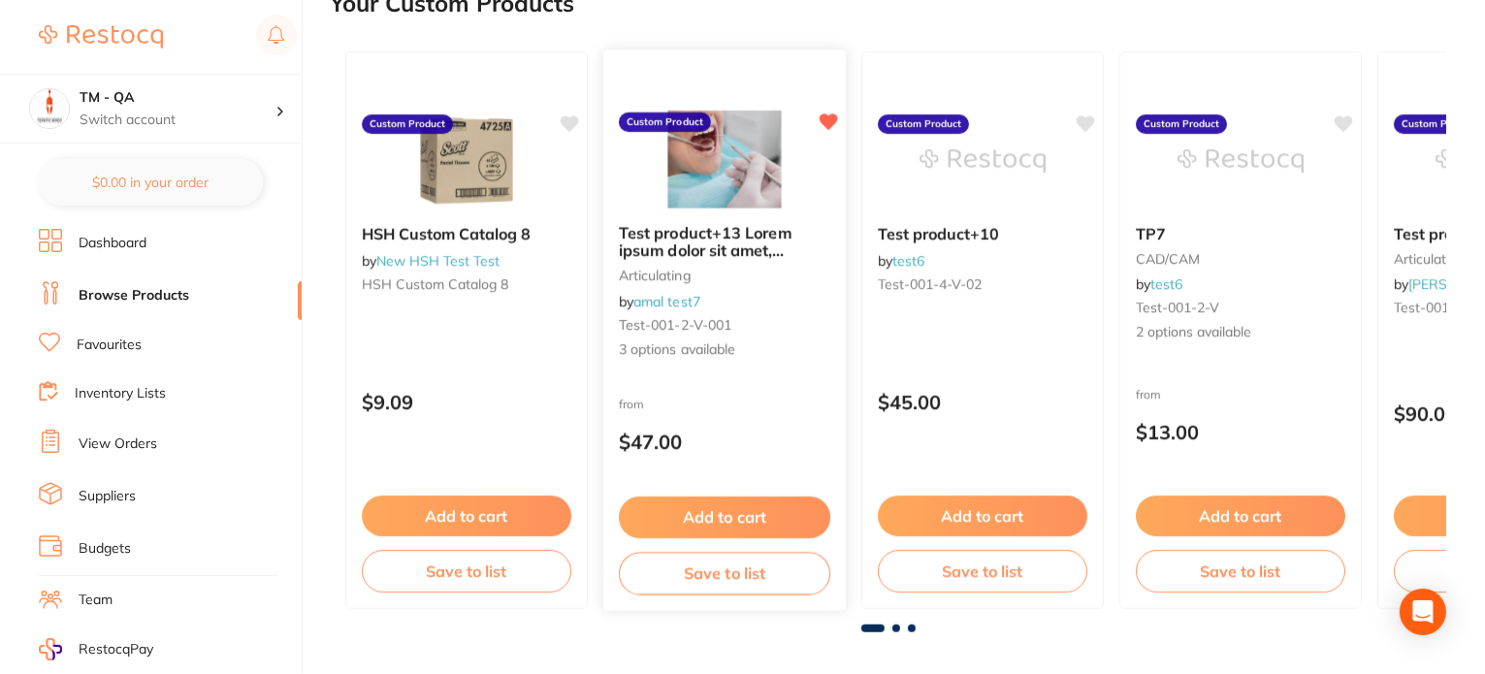
click at [730, 426] on div "from $47.00" at bounding box center [724, 429] width 242 height 70
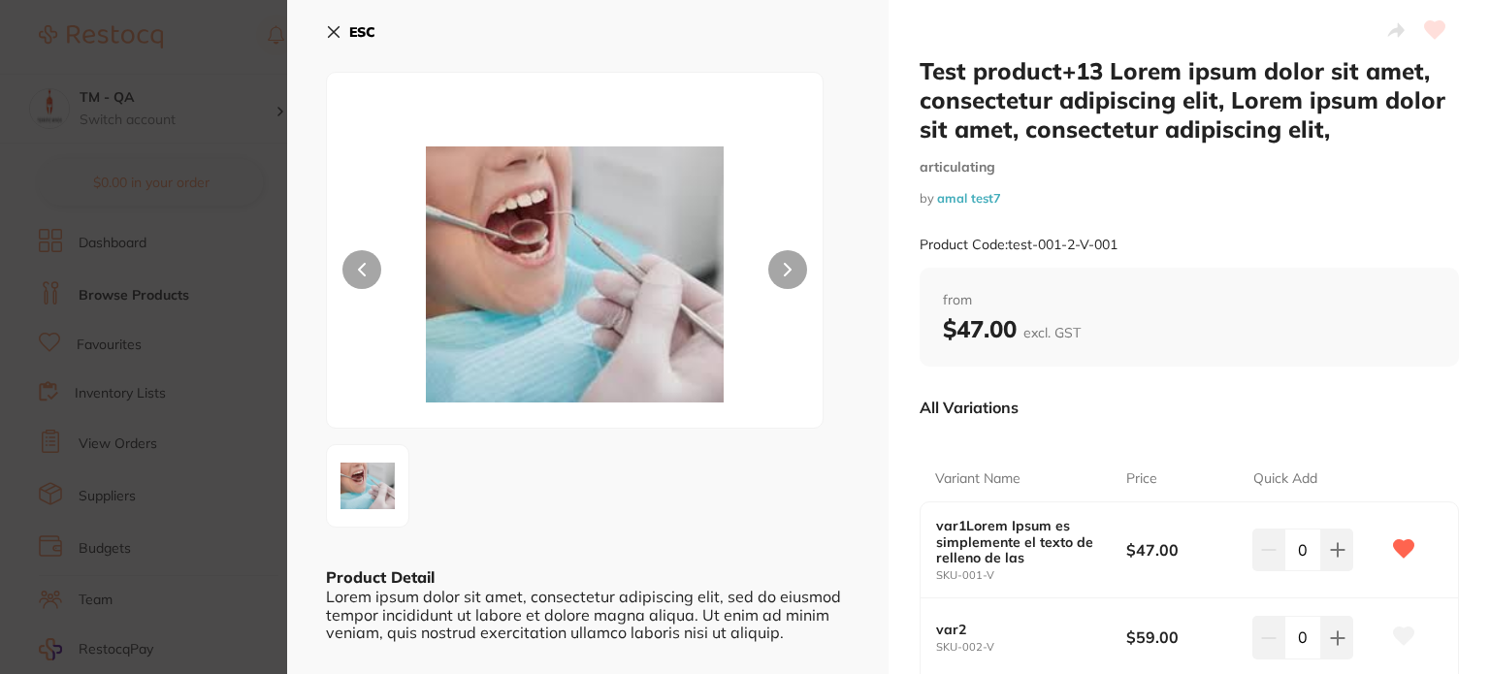
click at [143, 283] on section "Test product+13 Lorem ipsum dolor sit amet, consectetur adipiscing elit, Lorem …" at bounding box center [745, 337] width 1490 height 674
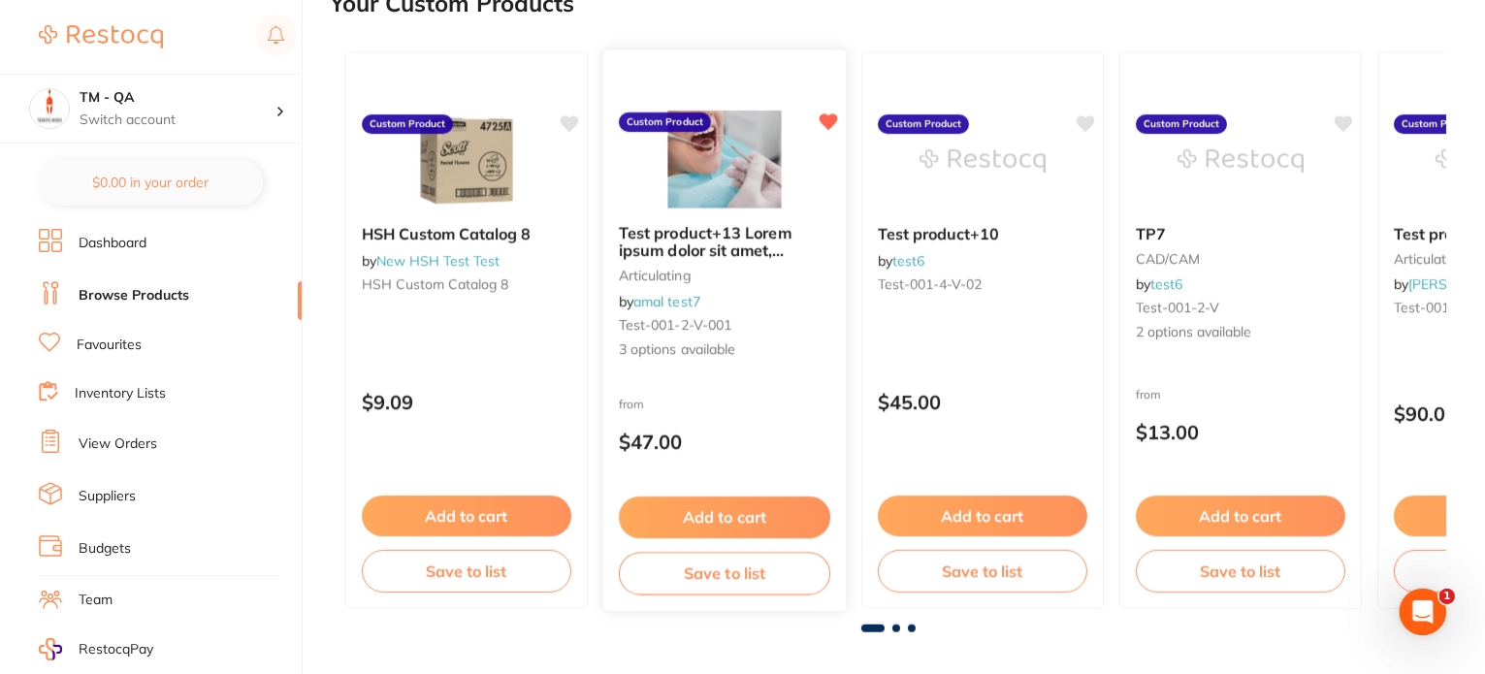
click at [794, 382] on div "Test product+13 Lorem ipsum dolor sit amet, consectetur adipiscing elit, Lorem …" at bounding box center [724, 329] width 245 height 563
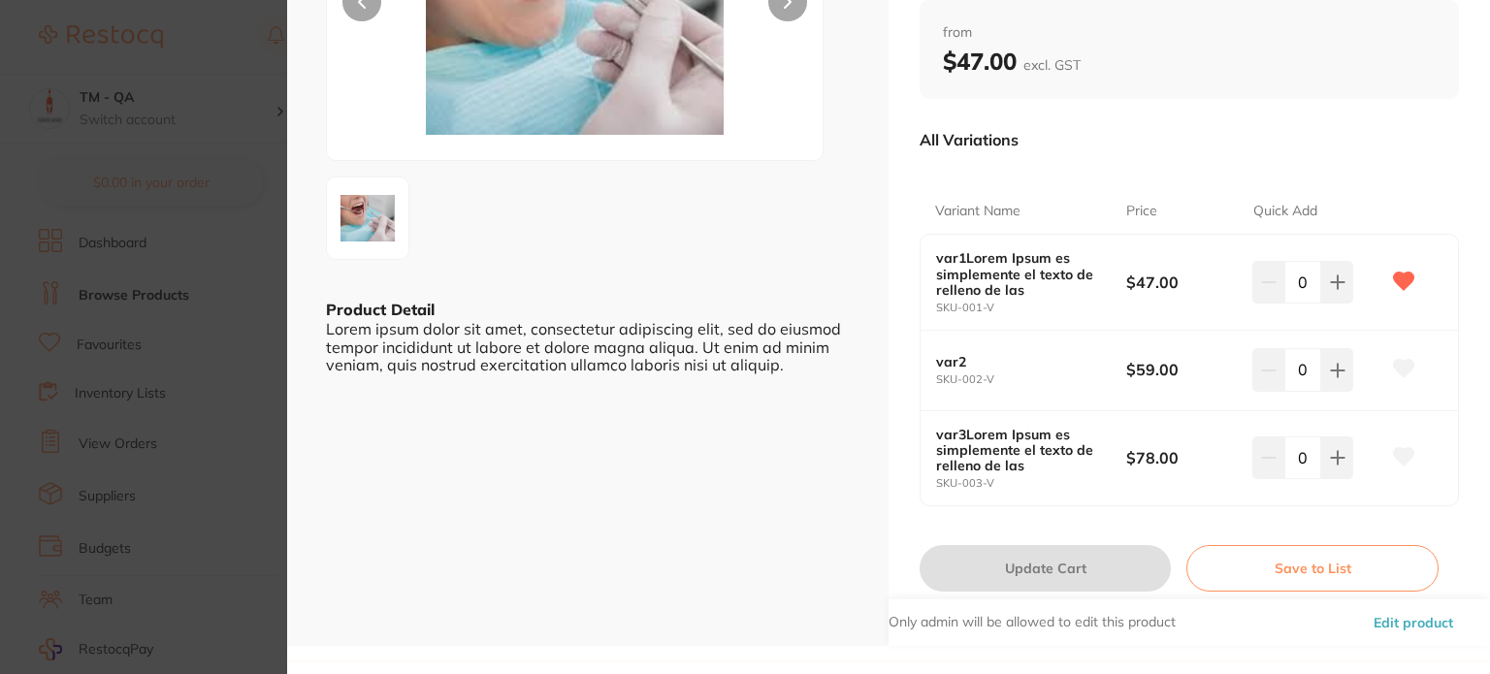
drag, startPoint x: 206, startPoint y: 352, endPoint x: 1191, endPoint y: 488, distance: 994.7
click at [206, 351] on section "Test product+13 Lorem ipsum dolor sit amet, consectetur adipiscing elit, Lorem …" at bounding box center [745, 337] width 1490 height 674
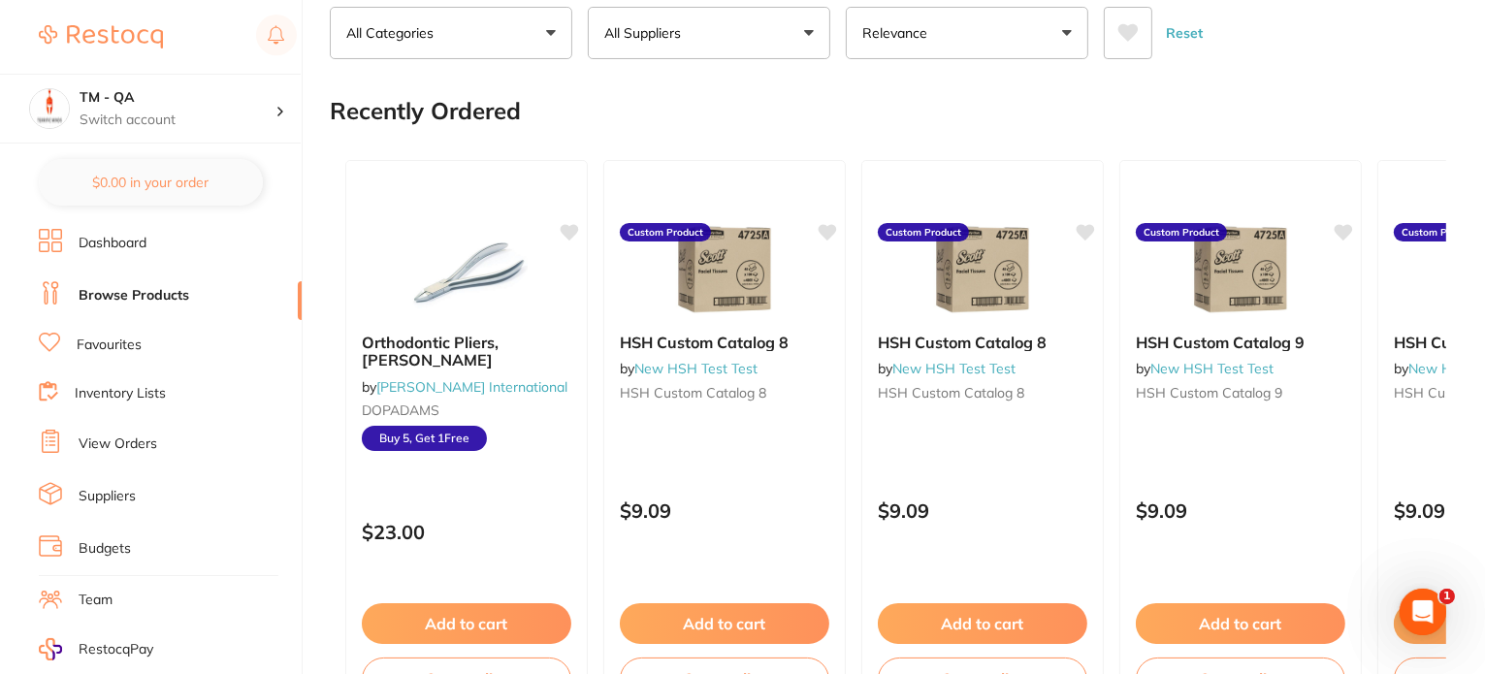
click at [1134, 31] on icon at bounding box center [1128, 32] width 20 height 17
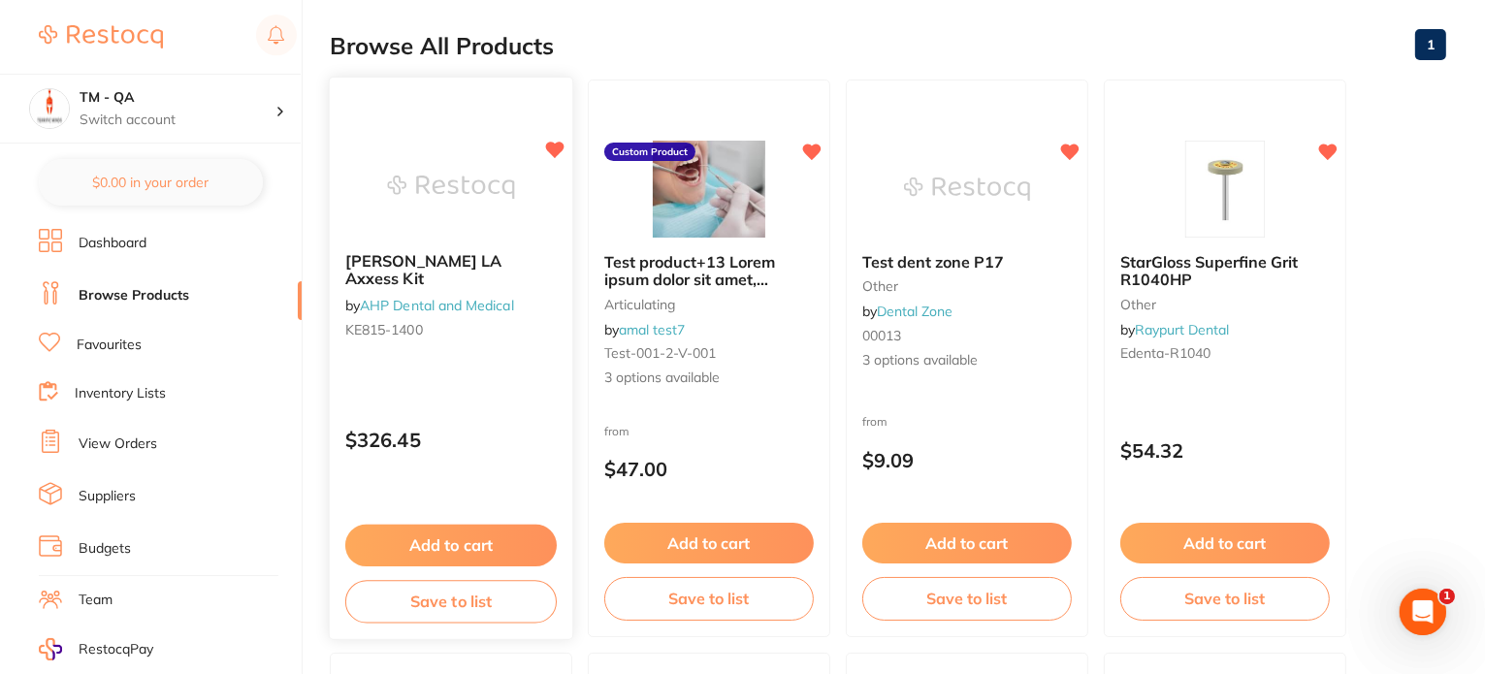
click at [414, 370] on div "Kerr LA Axxess Kit by AHP Dental and Medical KE815-1400 $326.45 Add to cart Sav…" at bounding box center [451, 358] width 245 height 563
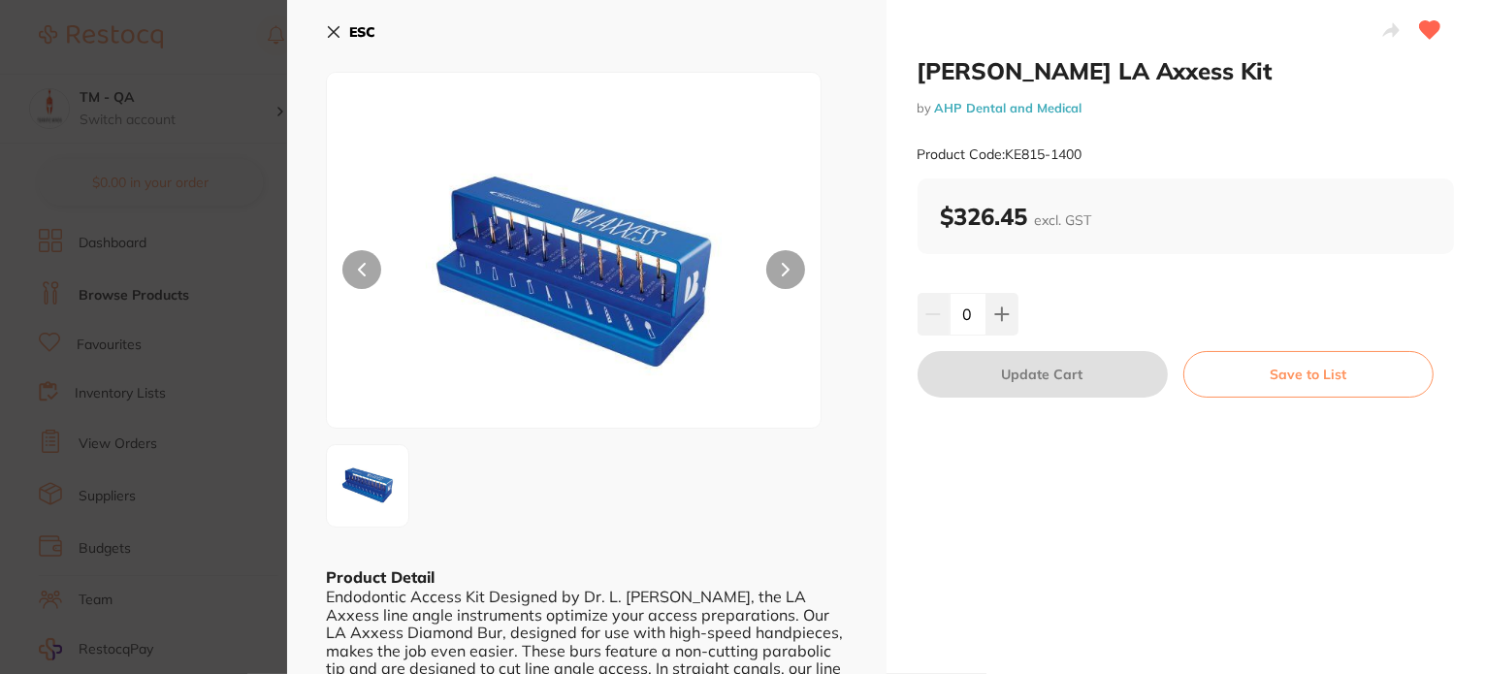
click at [63, 348] on section "Kerr LA Axxess Kit by AHP Dental and Medical Product Code: KE815-1400 ESC Produ…" at bounding box center [742, 337] width 1485 height 674
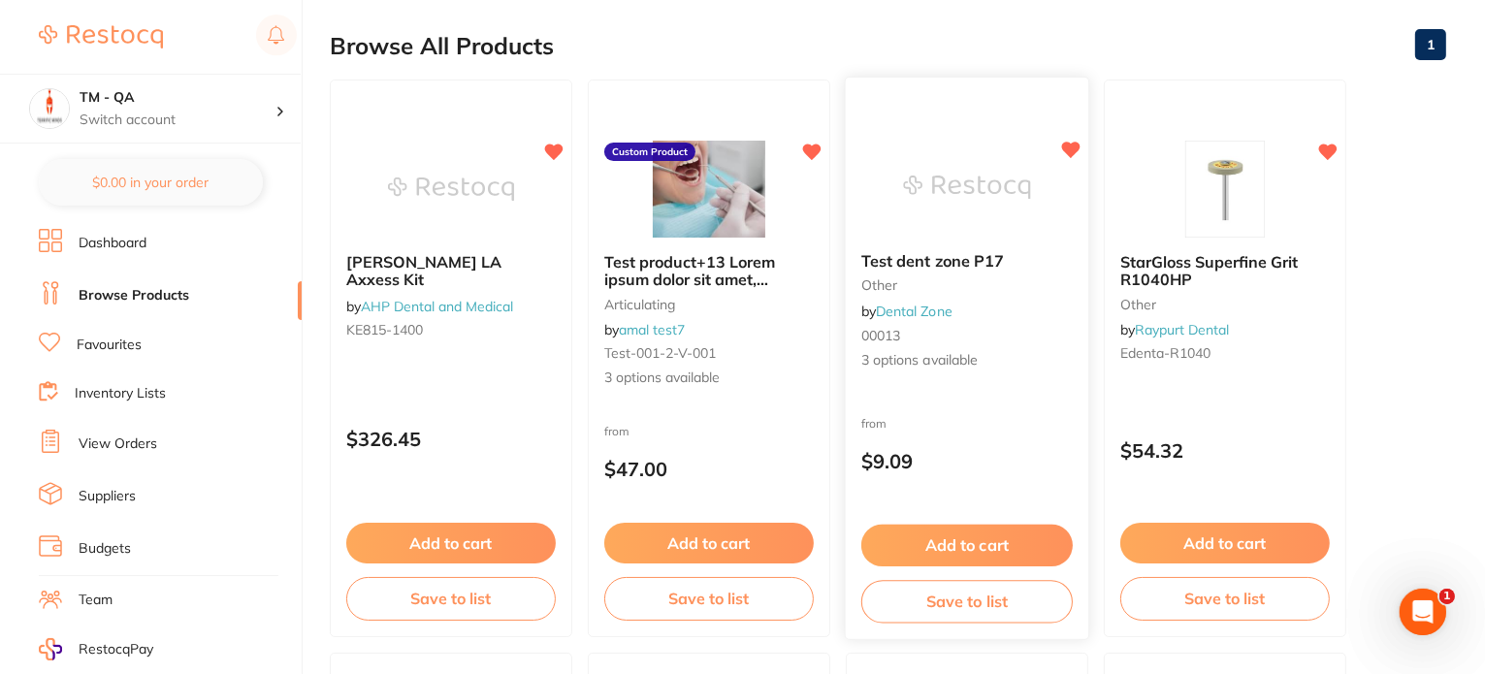
click at [1019, 393] on div "Test dent zone P17 other by Dental Zone 00013 3 options available from $9.09 Ad…" at bounding box center [967, 358] width 245 height 563
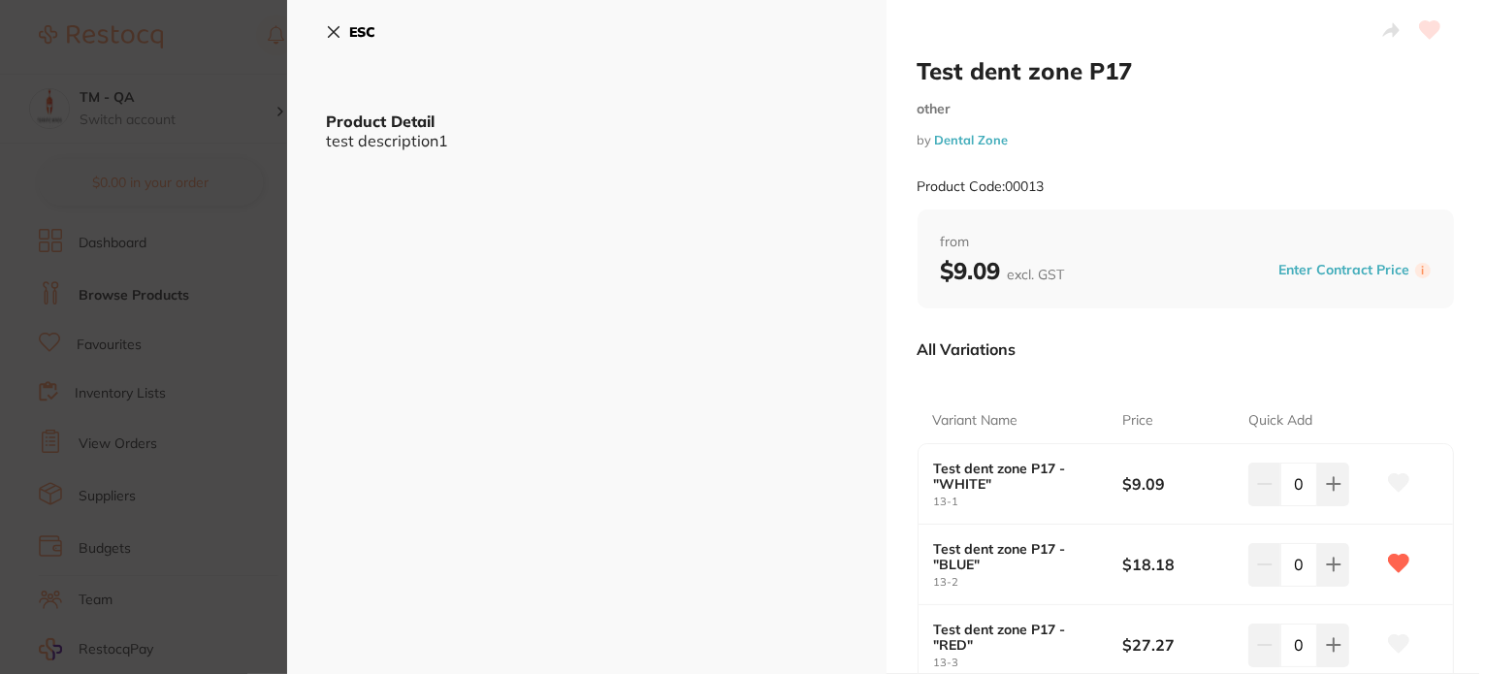
click at [225, 306] on section "Test dent zone P17 other by Dental Zone Product Code: 00013 ESC Product Detail …" at bounding box center [742, 337] width 1485 height 674
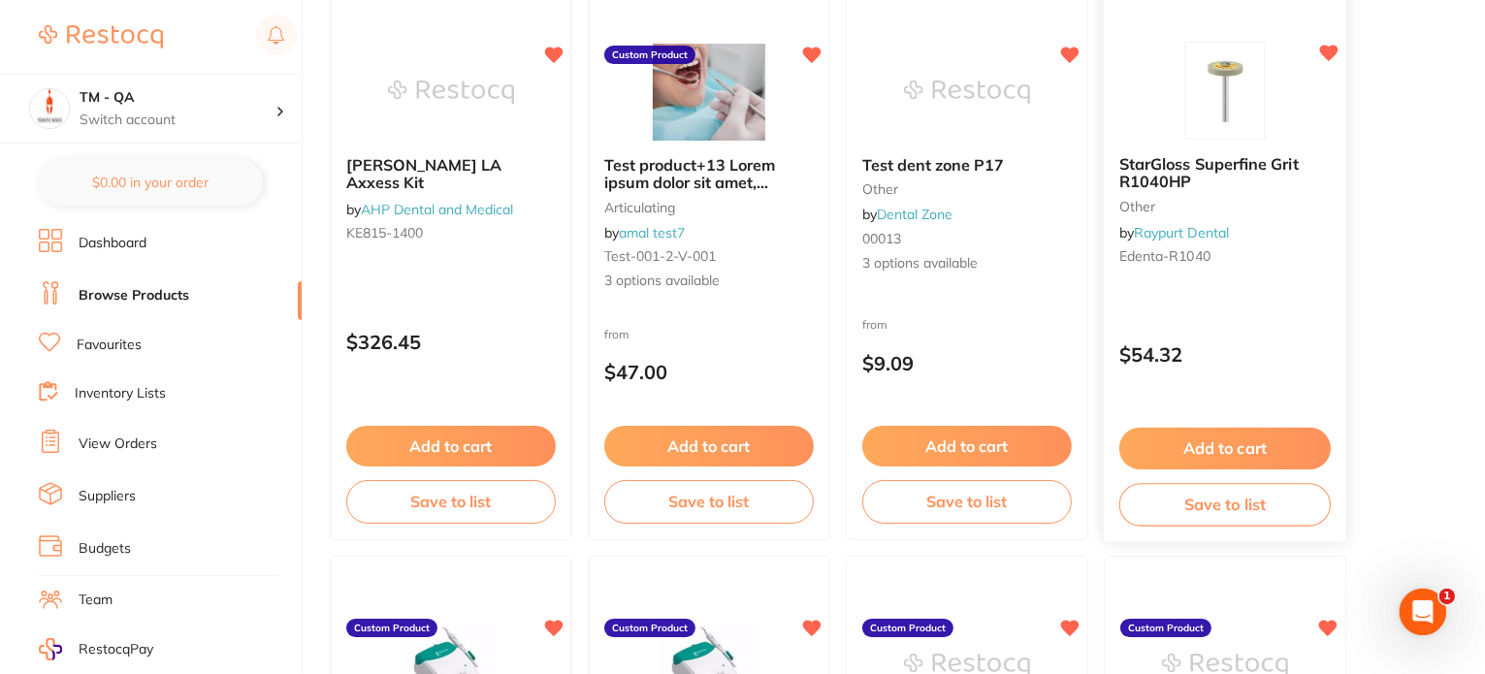
click at [1268, 350] on p "$54.32" at bounding box center [1224, 354] width 211 height 22
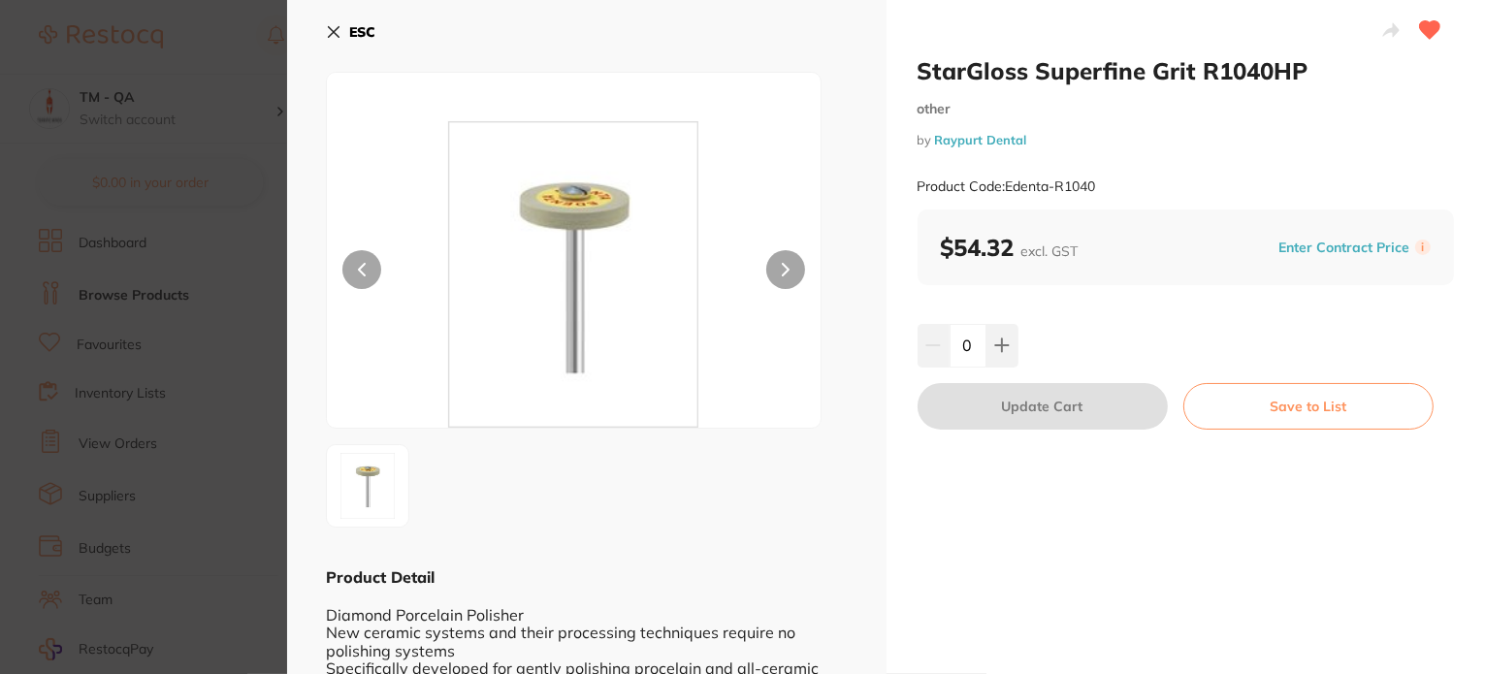
click at [189, 363] on section "StarGloss Superfine Grit R1040HP other by Raypurt Dental Product Code: Edenta-R…" at bounding box center [742, 337] width 1485 height 674
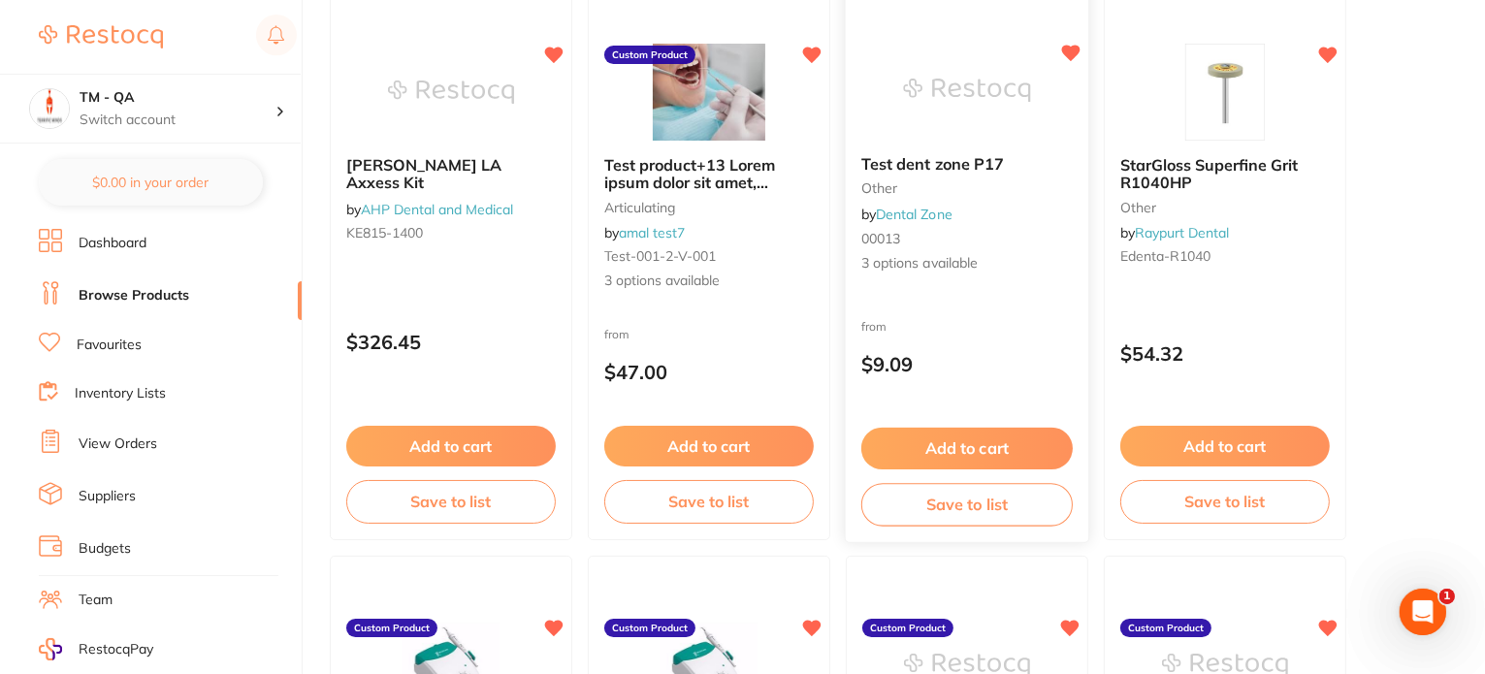
click at [1011, 337] on div "from $9.09" at bounding box center [967, 350] width 242 height 70
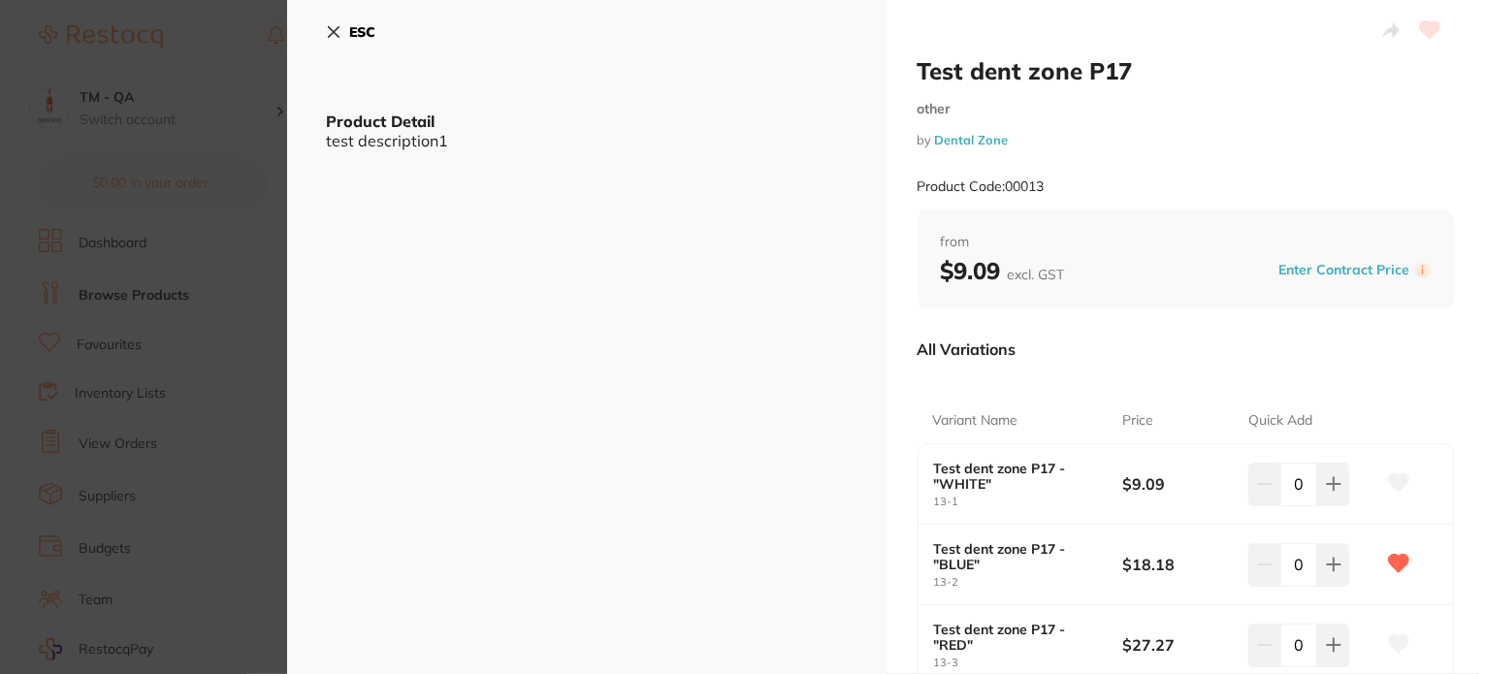
click at [241, 339] on section "Test dent zone P17 other by Dental Zone Product Code: 00013 ESC Product Detail …" at bounding box center [742, 337] width 1485 height 674
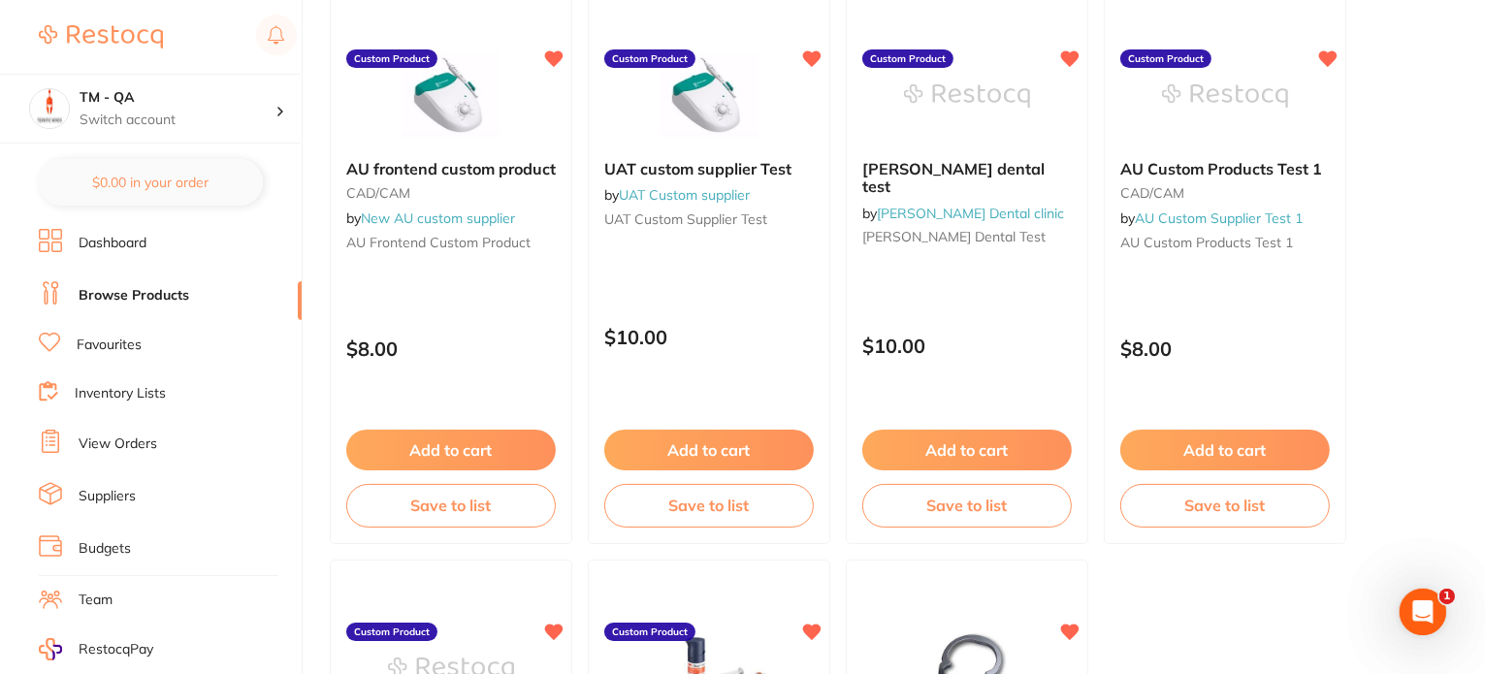
scroll to position [873, 0]
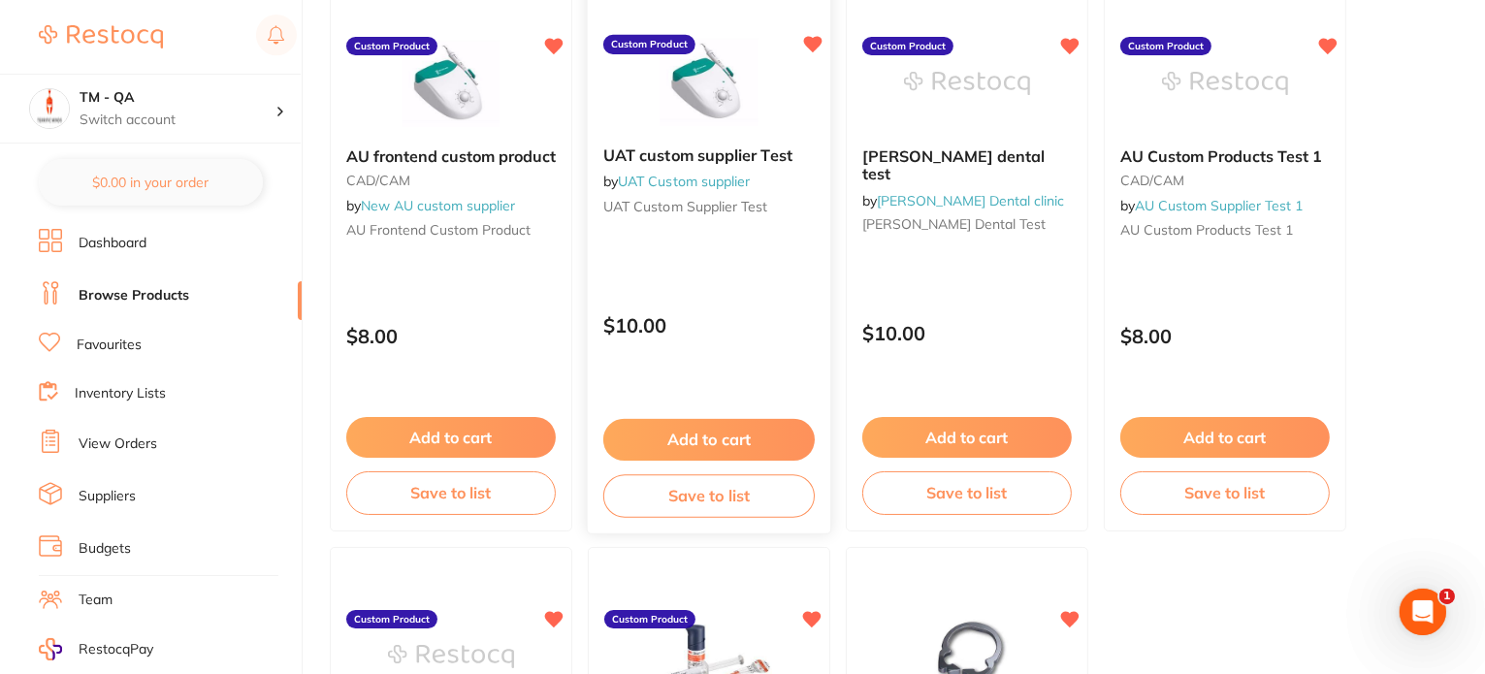
click at [737, 329] on p "$10.00" at bounding box center [708, 324] width 211 height 22
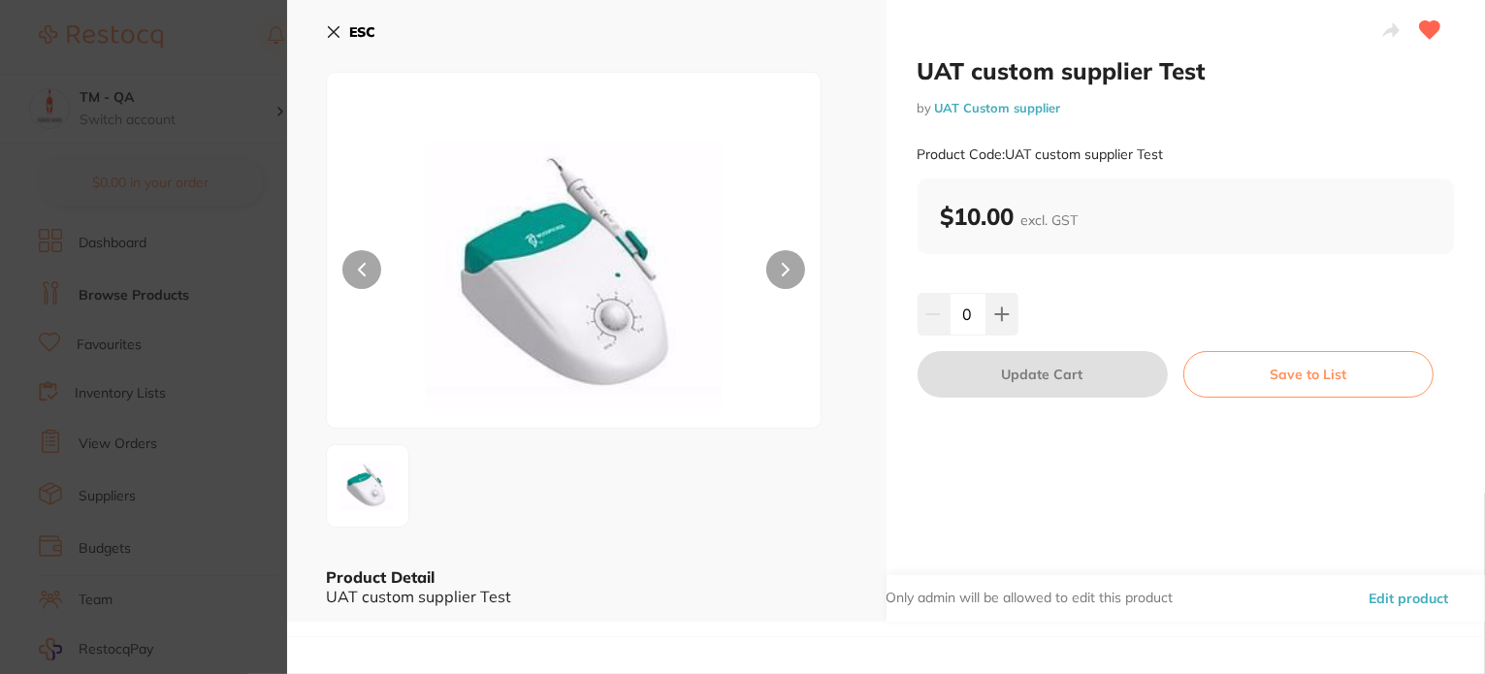
click at [190, 297] on section "UAT custom supplier Test by UAT Custom supplier Product Code: UAT custom suppli…" at bounding box center [742, 337] width 1485 height 674
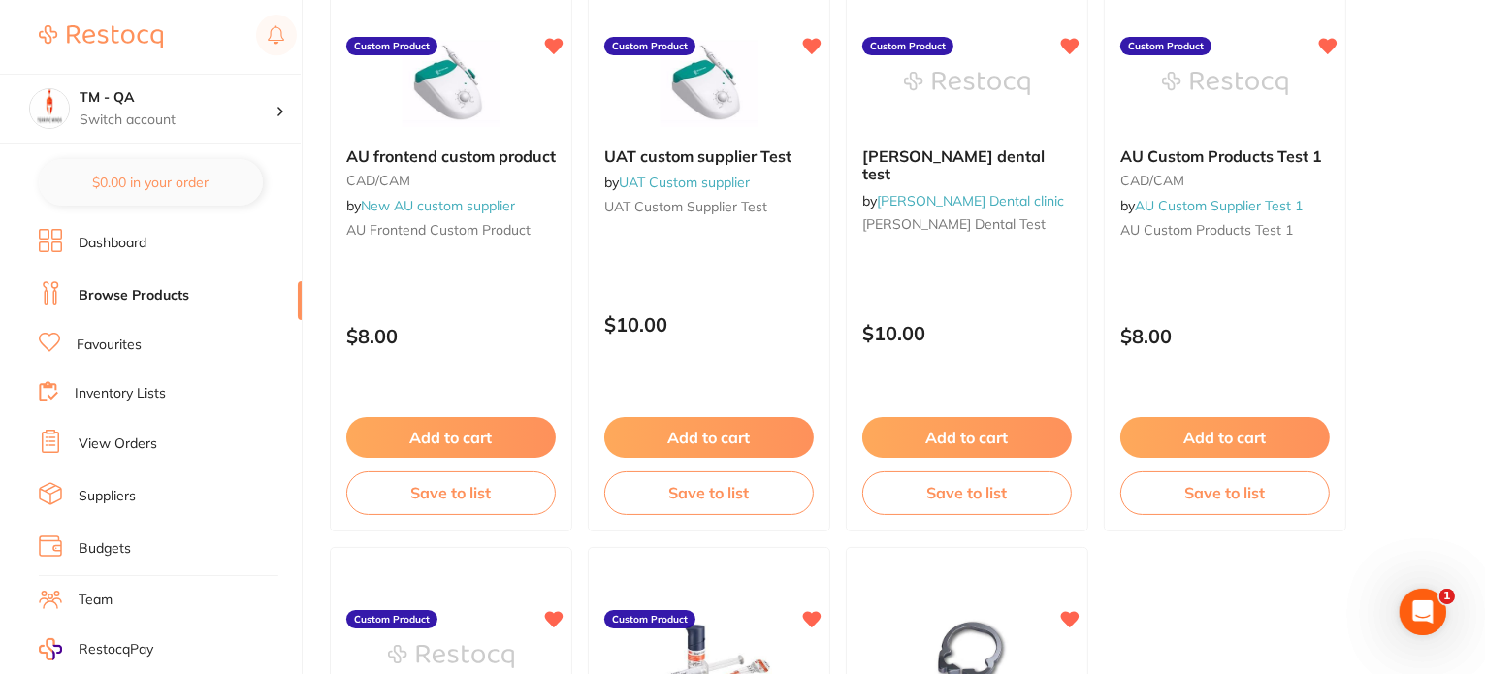
click at [1044, 337] on div "$10.00" at bounding box center [967, 328] width 241 height 51
